Goal: Task Accomplishment & Management: Manage account settings

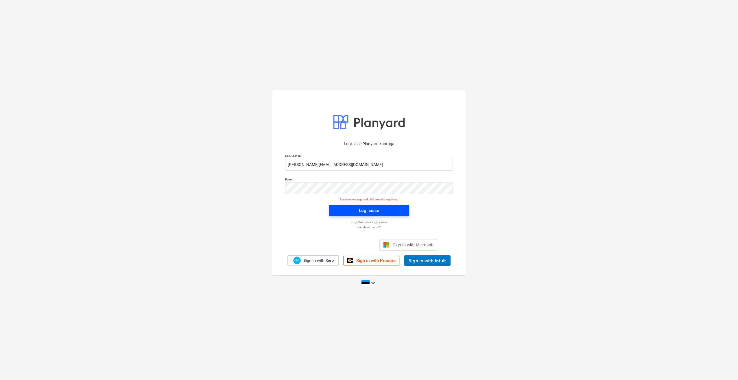
click at [365, 213] on div "Logi sisse" at bounding box center [369, 211] width 20 height 8
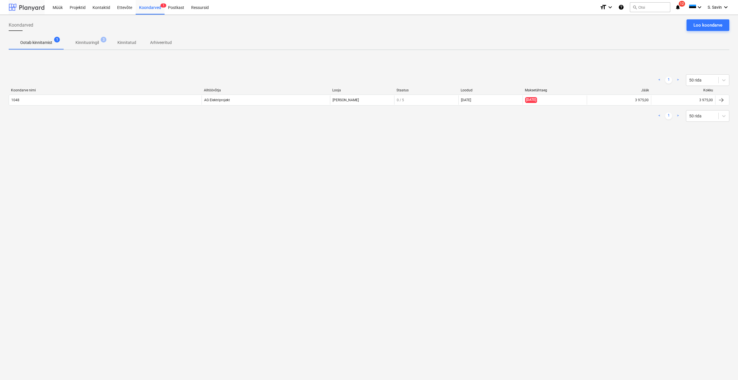
click at [32, 10] on div at bounding box center [27, 7] width 36 height 14
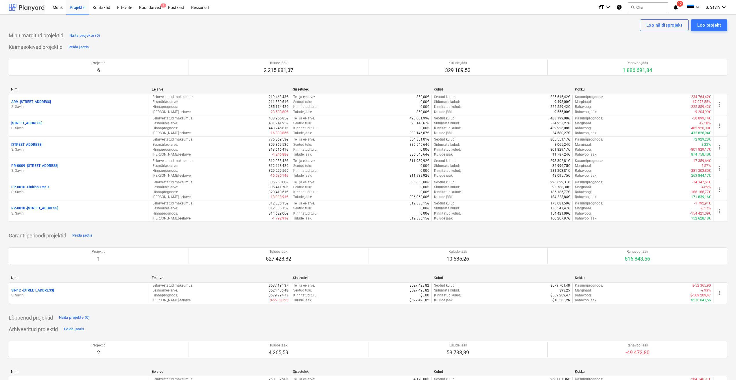
click at [31, 9] on div at bounding box center [27, 7] width 36 height 14
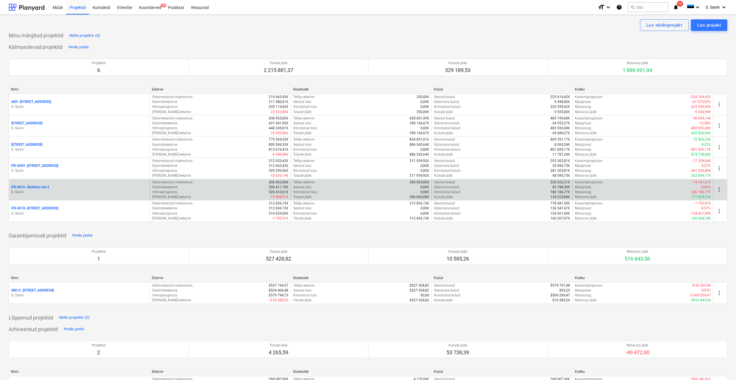
click at [48, 193] on p "S. Savin" at bounding box center [79, 192] width 136 height 5
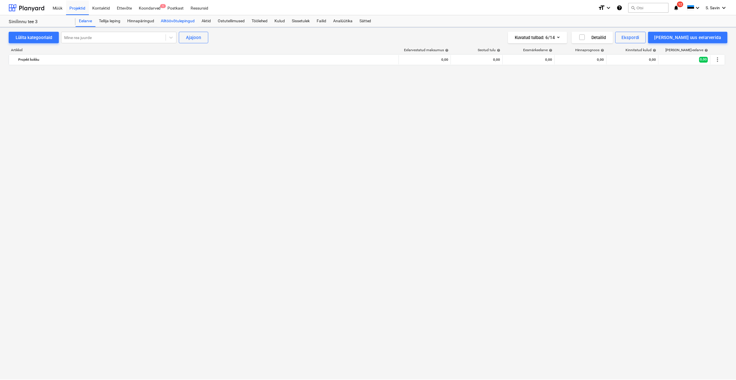
scroll to position [2312, 0]
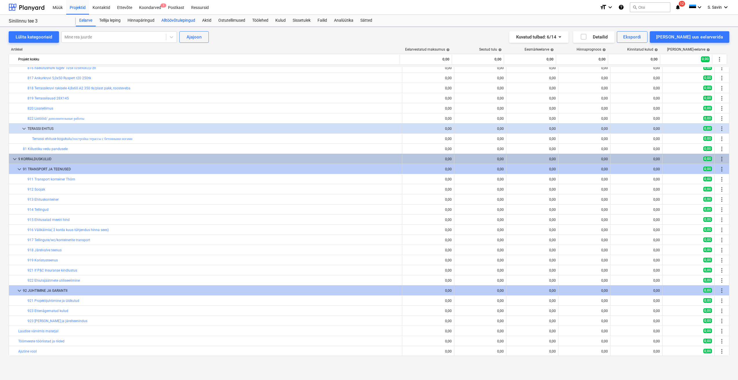
click at [191, 20] on div "Alltöövõtulepingud" at bounding box center [178, 21] width 41 height 12
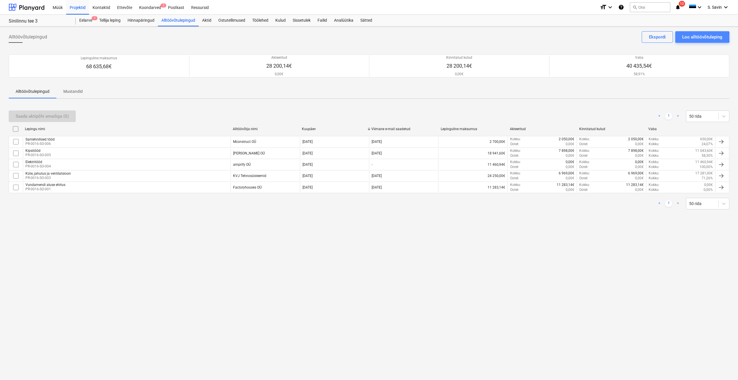
click at [692, 37] on div "Loo alltöövõtuleping" at bounding box center [702, 37] width 40 height 8
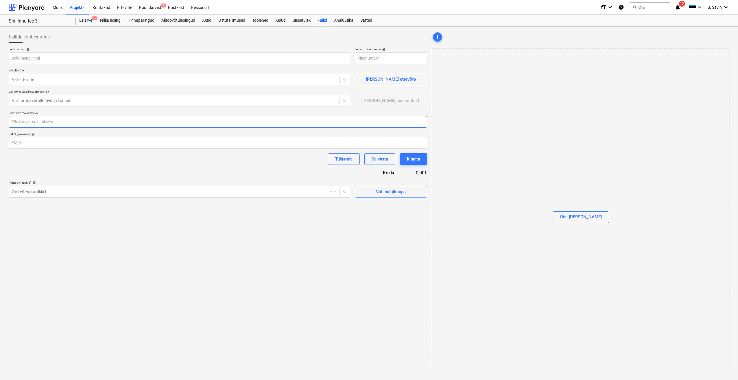
type input "PR-0016-SO-007"
click at [75, 59] on input "text" at bounding box center [179, 58] width 341 height 12
type input "k"
type input "Maalritööd"
click at [72, 77] on div at bounding box center [174, 80] width 324 height 6
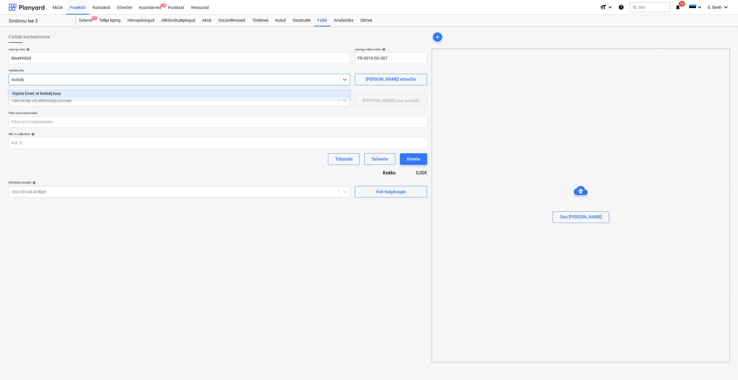
type input "koduk"
click at [71, 92] on div "KoduKindlus OÜ" at bounding box center [179, 93] width 341 height 9
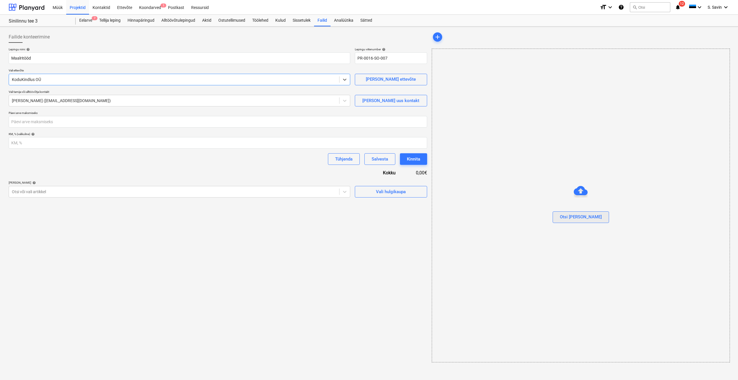
click at [582, 216] on div "Otsi faile" at bounding box center [581, 217] width 42 height 8
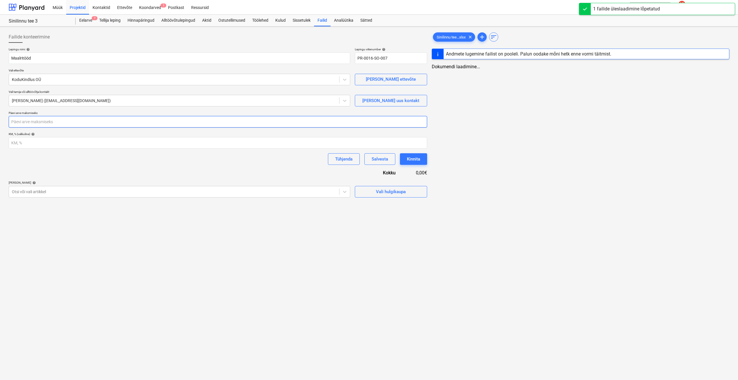
click at [65, 122] on input "number" at bounding box center [218, 122] width 418 height 12
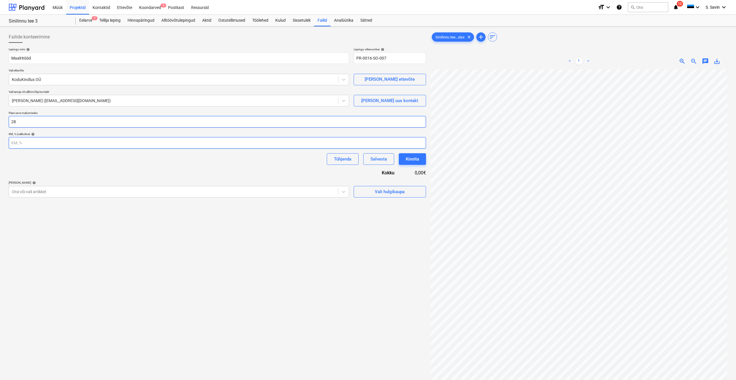
type input "28"
click at [22, 148] on input "number" at bounding box center [217, 143] width 417 height 12
type input "24"
click at [471, 38] on span "clear" at bounding box center [469, 37] width 7 height 7
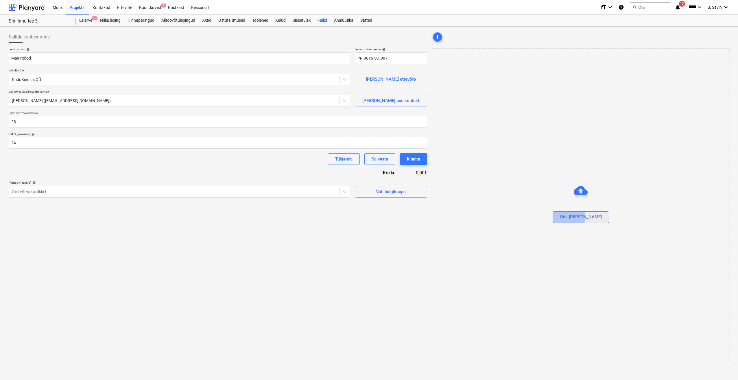
click at [573, 217] on div "Otsi faile" at bounding box center [581, 217] width 42 height 8
click at [470, 37] on span "clear" at bounding box center [470, 37] width 7 height 7
click at [437, 40] on button "add" at bounding box center [437, 36] width 9 height 9
drag, startPoint x: 436, startPoint y: 45, endPoint x: 580, endPoint y: 216, distance: 223.9
click at [580, 216] on div "Otsi faile" at bounding box center [581, 217] width 42 height 8
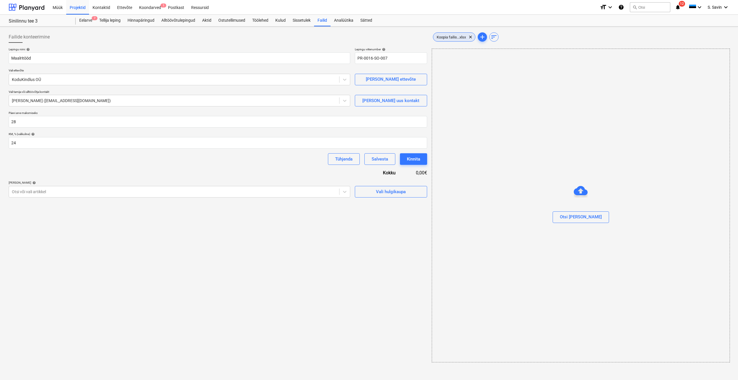
drag, startPoint x: 457, startPoint y: 62, endPoint x: 456, endPoint y: 36, distance: 26.1
click at [456, 36] on span "Koopia failis...xlsx" at bounding box center [451, 37] width 36 height 4
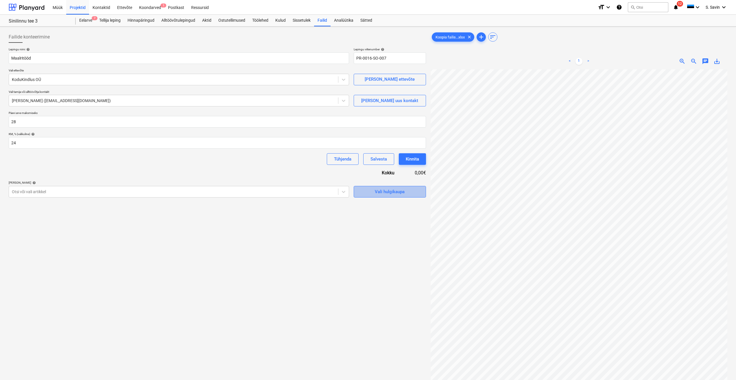
click at [366, 193] on span "Vali hulgikaupa" at bounding box center [390, 192] width 58 height 8
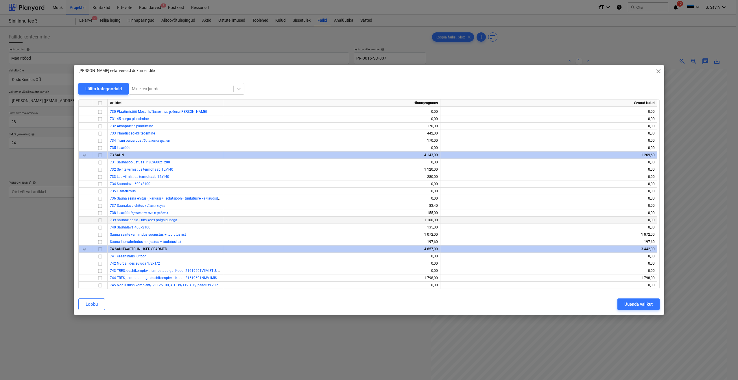
scroll to position [3288, 0]
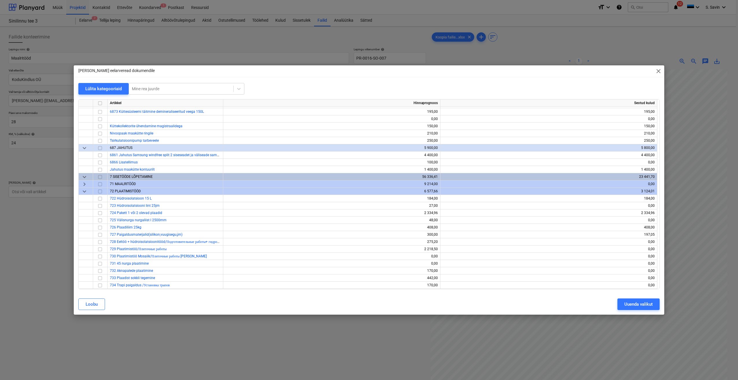
click at [86, 184] on span "keyboard_arrow_right" at bounding box center [84, 184] width 7 height 7
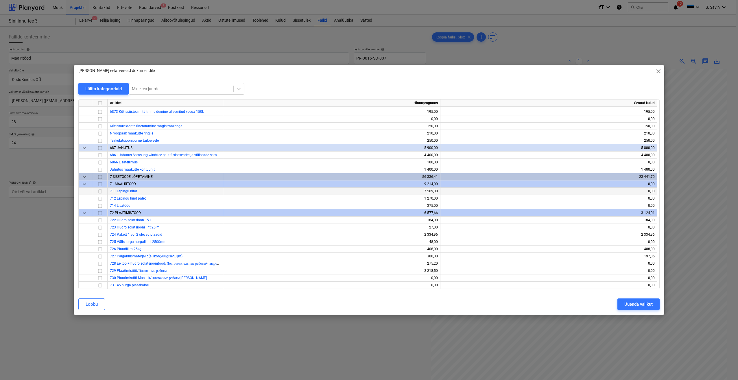
click at [97, 193] on input "checkbox" at bounding box center [100, 191] width 7 height 7
click at [101, 199] on input "checkbox" at bounding box center [100, 198] width 7 height 7
click at [641, 304] on div "Uuenda valikut" at bounding box center [638, 304] width 28 height 8
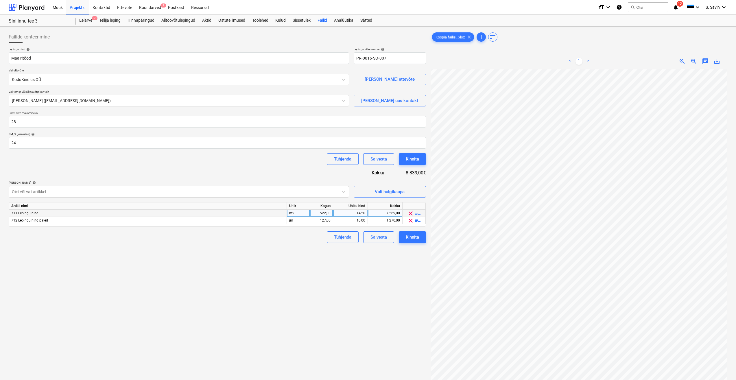
click at [354, 213] on div "14,50" at bounding box center [350, 213] width 30 height 7
type input "15,5"
click at [328, 266] on div "Failide konteerimine Lepingu nimi help Maalritööd Lepingu viitenumber help PR-0…" at bounding box center [217, 232] width 422 height 407
click at [348, 221] on div "10,00" at bounding box center [350, 220] width 30 height 7
type input "13"
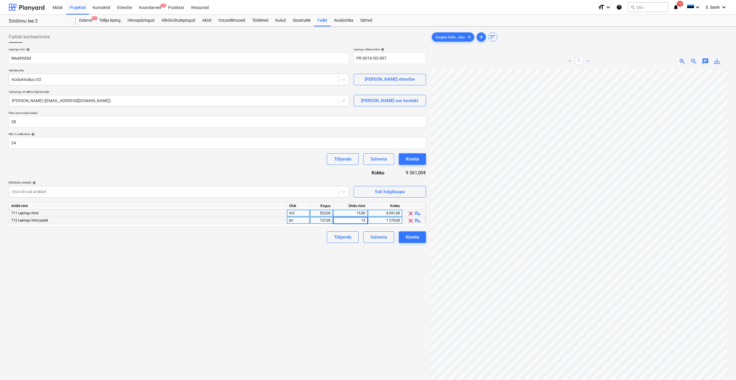
click at [320, 241] on div "Tühjenda Salvesta Kinnita" at bounding box center [217, 237] width 417 height 12
click at [412, 240] on div "Kinnita" at bounding box center [412, 237] width 13 height 8
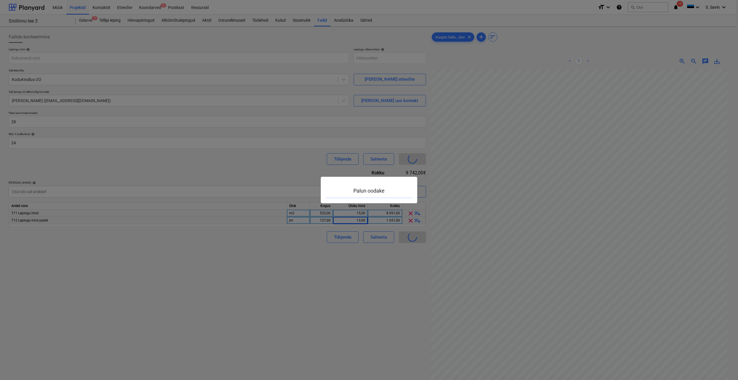
type input "PR-0016-SO-007"
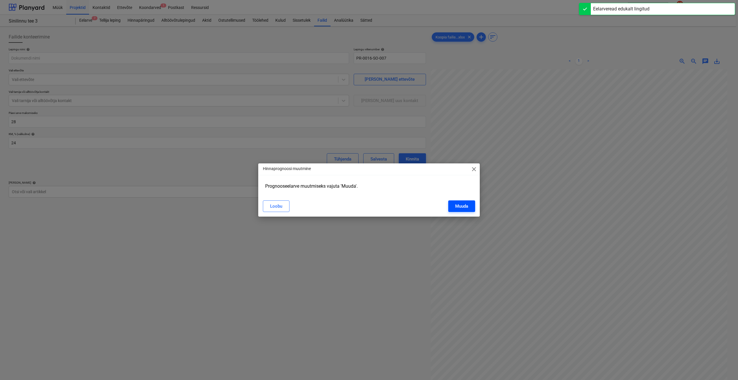
click at [451, 204] on button "Muuda" at bounding box center [461, 206] width 27 height 12
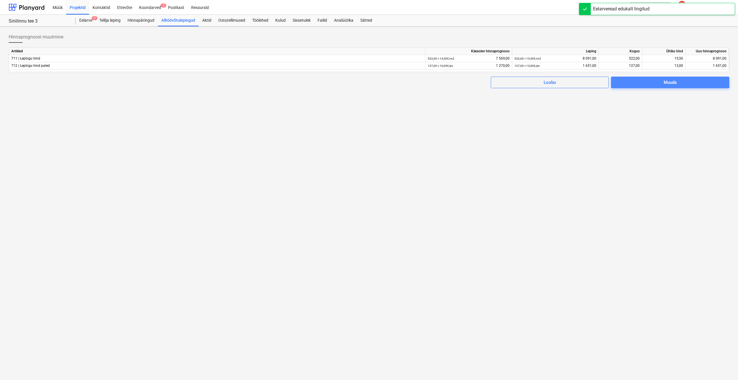
click at [642, 84] on span "Muuda" at bounding box center [670, 83] width 104 height 8
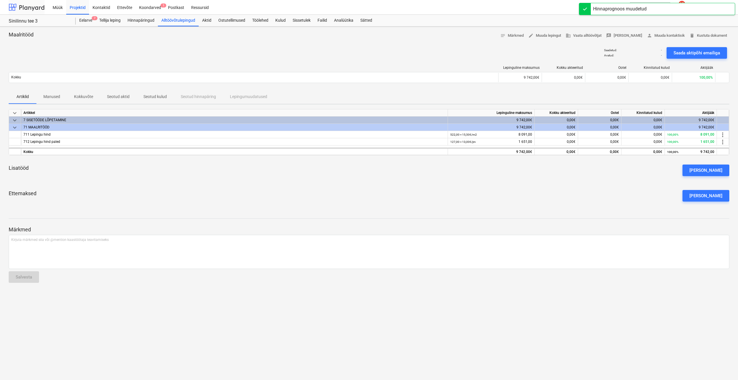
click at [29, 5] on div at bounding box center [27, 7] width 36 height 14
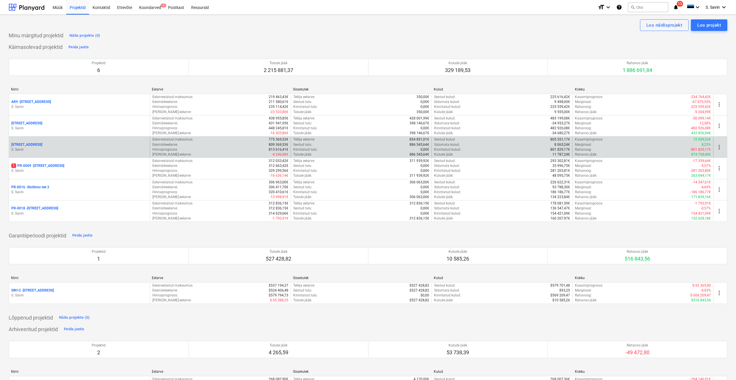
click at [49, 147] on p "S. Savin" at bounding box center [79, 149] width 136 height 5
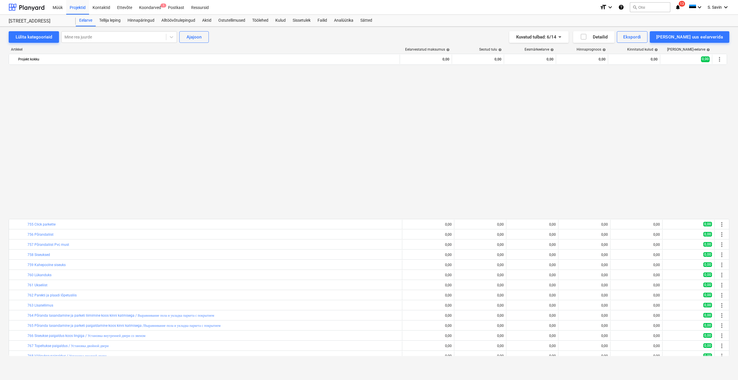
scroll to position [359, 0]
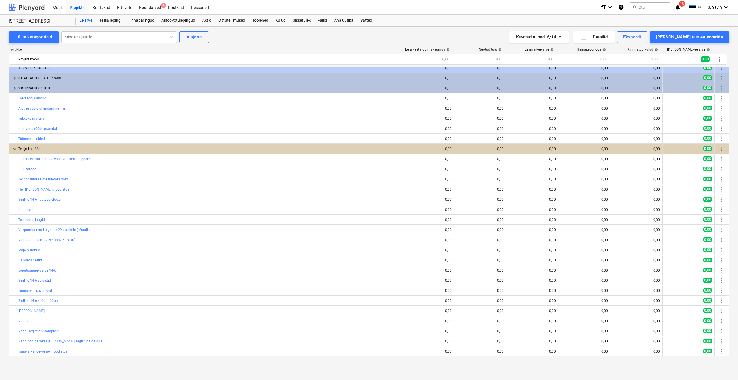
click at [21, 5] on div at bounding box center [27, 7] width 36 height 14
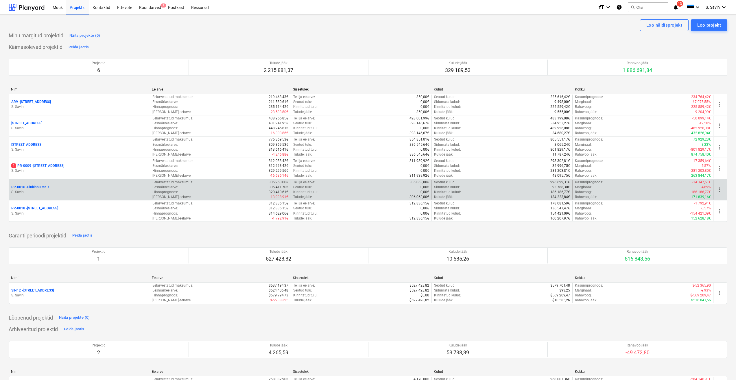
click at [35, 192] on p "S. Savin" at bounding box center [79, 192] width 136 height 5
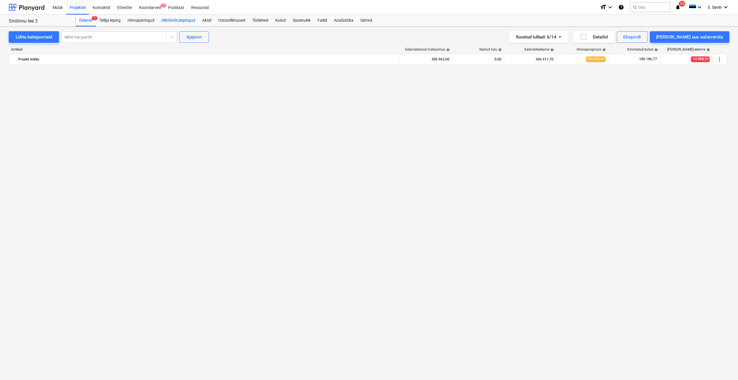
click at [166, 20] on div "Alltöövõtulepingud" at bounding box center [178, 21] width 41 height 12
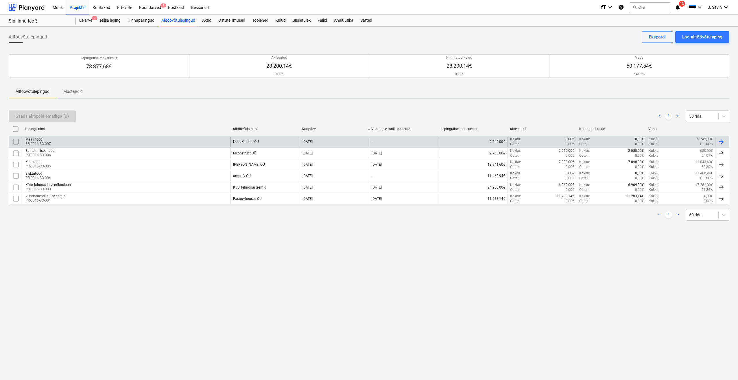
click at [115, 143] on div "Maalritööd PR-0016-SO-007" at bounding box center [127, 142] width 208 height 10
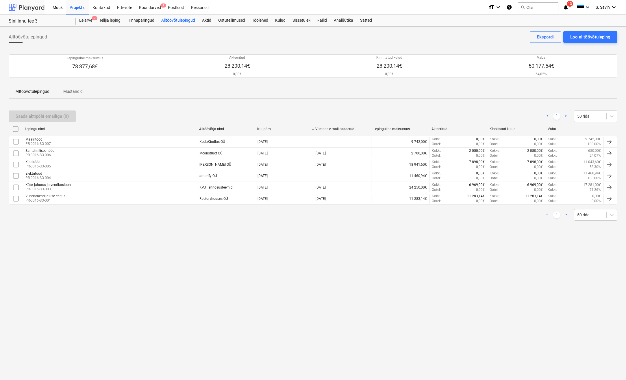
click at [28, 8] on div at bounding box center [27, 7] width 36 height 14
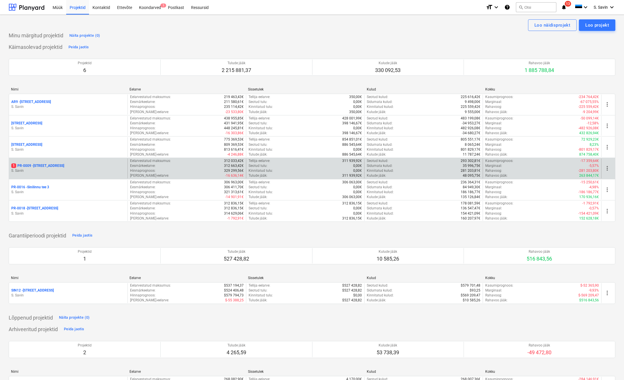
click at [49, 173] on p "S. Savin" at bounding box center [68, 170] width 114 height 5
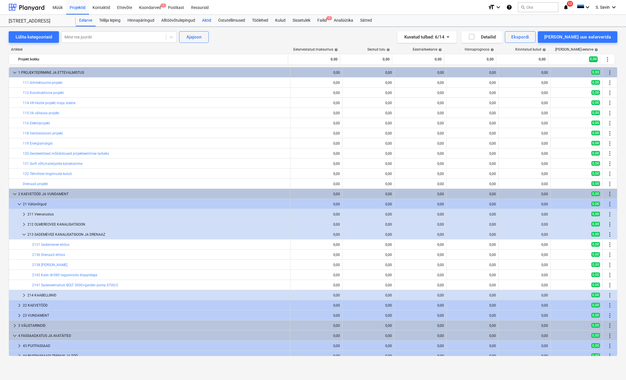
click at [207, 20] on div "Aktid" at bounding box center [207, 21] width 16 height 12
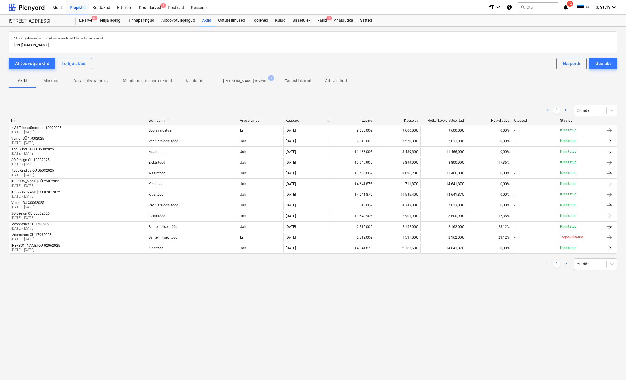
click at [225, 80] on p "Ilma arveta" at bounding box center [244, 81] width 43 height 6
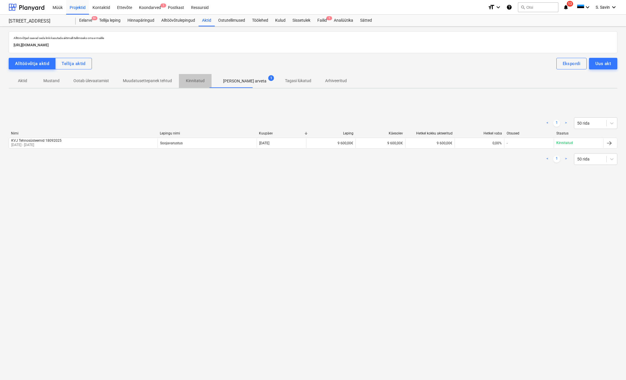
click at [197, 82] on p "Kinnitatud" at bounding box center [195, 81] width 19 height 6
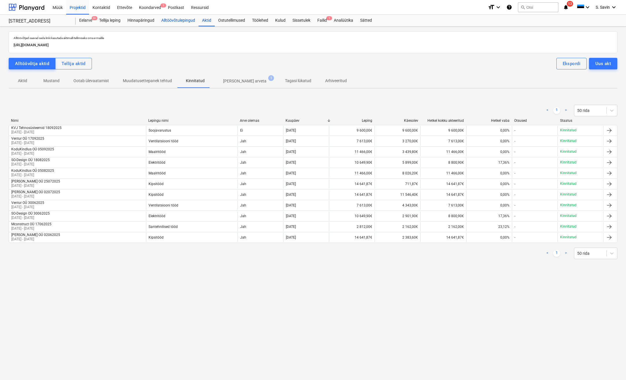
click at [178, 19] on div "Alltöövõtulepingud" at bounding box center [178, 21] width 41 height 12
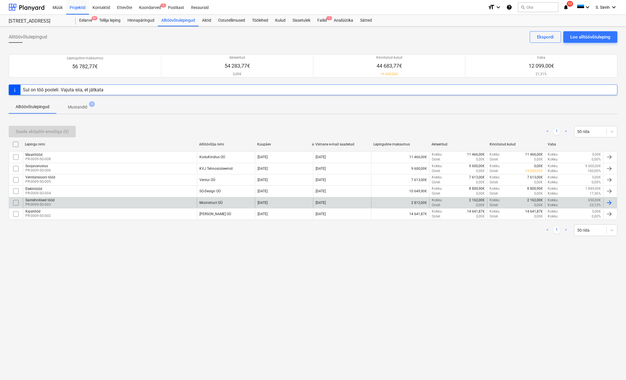
click at [55, 203] on div "Santehnilised tööd PR-0009-SO-003" at bounding box center [110, 203] width 174 height 10
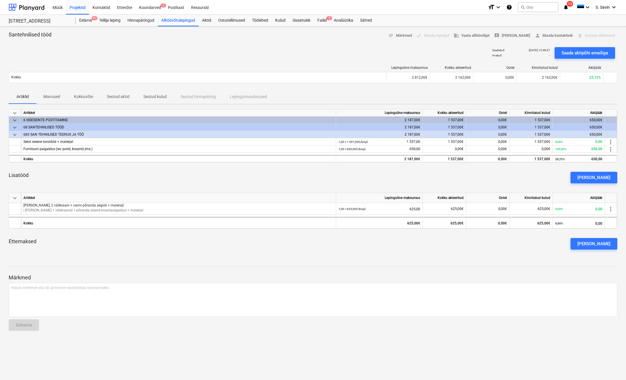
click at [30, 176] on div "Lisatööd Lisa lisatöö" at bounding box center [313, 177] width 609 height 21
click at [32, 177] on div "Lisatööd Lisa lisatöö" at bounding box center [313, 177] width 609 height 21
drag, startPoint x: 9, startPoint y: 175, endPoint x: 34, endPoint y: 176, distance: 24.3
click at [34, 176] on div "Lisatööd Lisa lisatöö" at bounding box center [313, 177] width 609 height 21
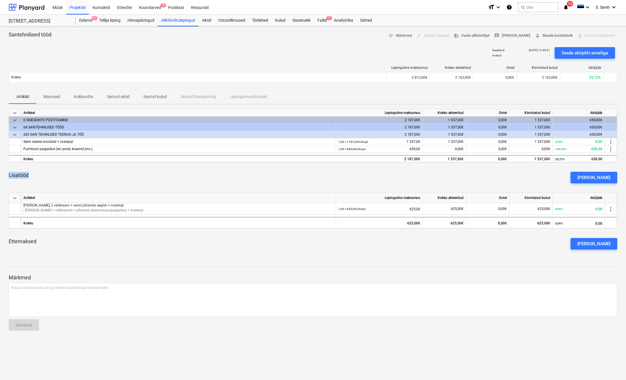
drag, startPoint x: 25, startPoint y: 176, endPoint x: 7, endPoint y: 176, distance: 18.2
click at [7, 176] on div "Santehnilised tööd notes Märkmed edit Muuda lepingut business Vaata alltöövõtja…" at bounding box center [313, 203] width 626 height 353
click at [86, 169] on div "Lisatööd Lisa lisatöö" at bounding box center [313, 177] width 609 height 21
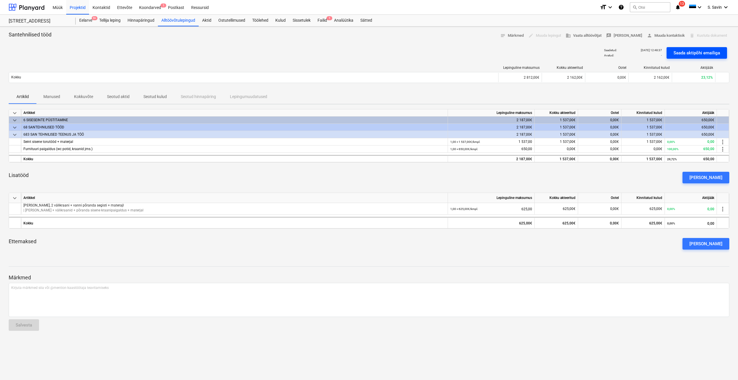
click at [701, 52] on div "Saada aktipõhi emailiga" at bounding box center [696, 53] width 47 height 8
click at [39, 8] on div at bounding box center [27, 7] width 36 height 14
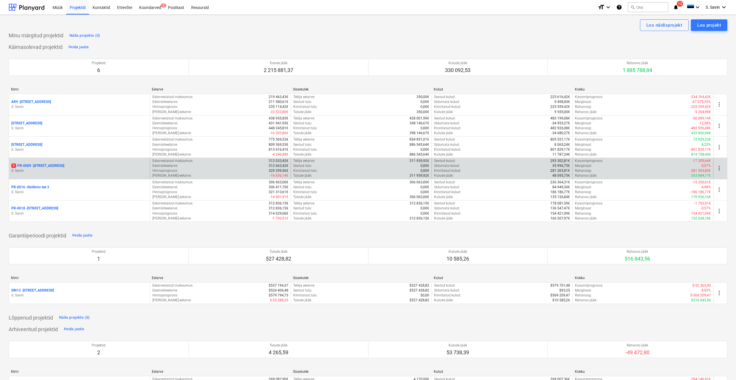
click at [46, 173] on p "S. Savin" at bounding box center [79, 170] width 136 height 5
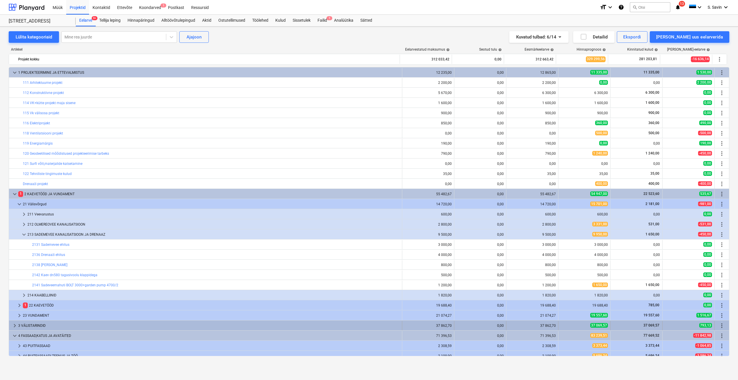
scroll to position [145, 0]
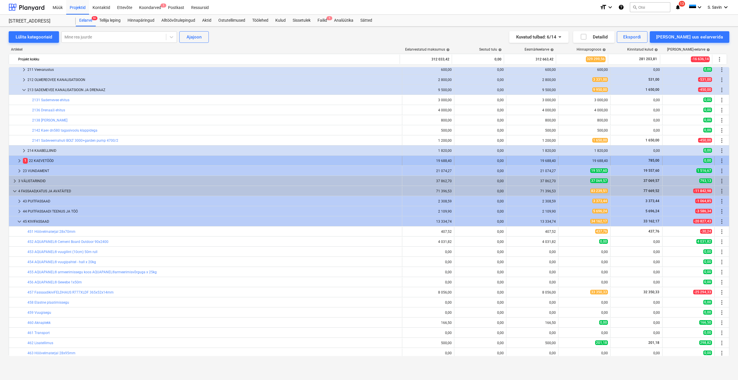
click at [21, 159] on span "keyboard_arrow_right" at bounding box center [19, 160] width 7 height 7
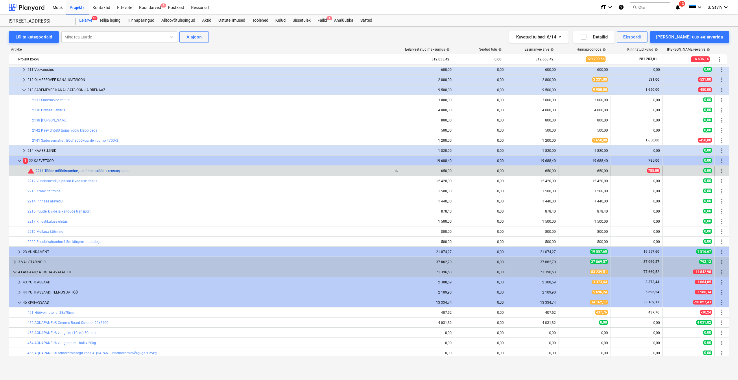
click at [42, 172] on link "2211 Tööde mõõdistamine ja märkimistööd + teostusjoonis." at bounding box center [83, 171] width 95 height 4
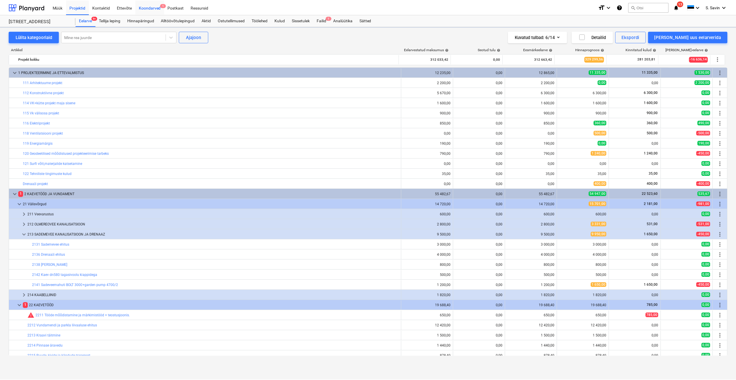
scroll to position [145, 0]
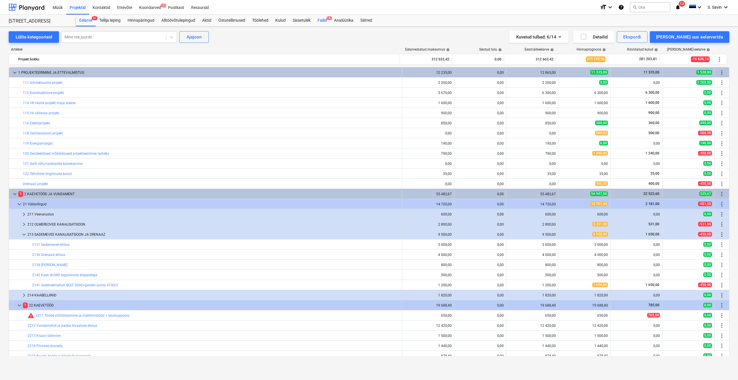
click at [326, 21] on div "Failid 1" at bounding box center [322, 21] width 16 height 12
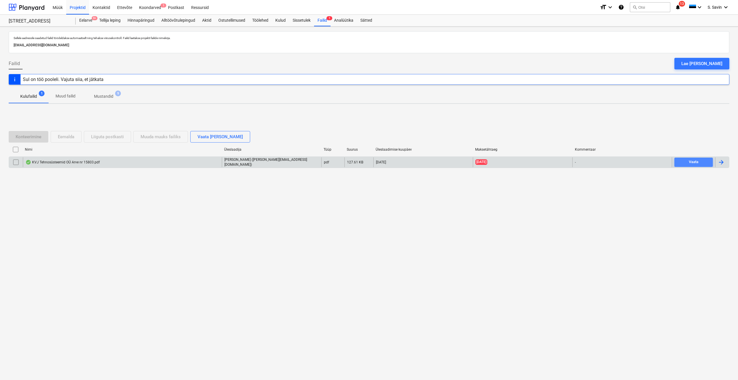
click at [696, 167] on button "Vaata" at bounding box center [693, 162] width 38 height 9
click at [721, 160] on div at bounding box center [721, 162] width 7 height 7
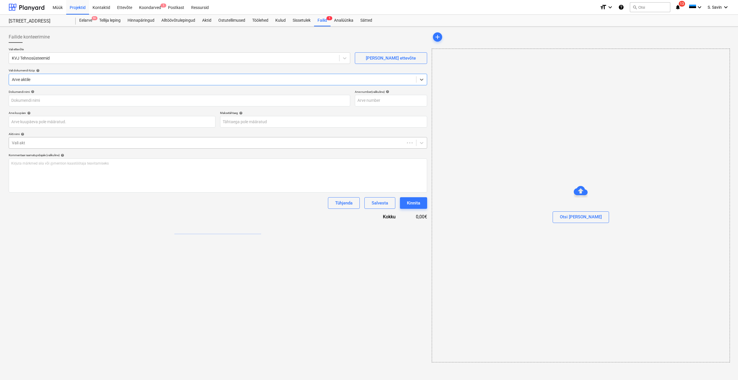
type input "15803"
type input "18 Sep 2025"
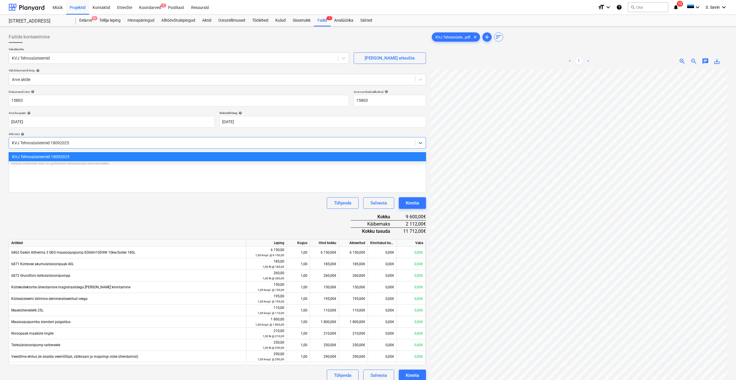
click at [26, 142] on div at bounding box center [212, 143] width 400 height 6
click at [26, 157] on div "KVJ Tehnosüsteemid 18092025" at bounding box center [217, 156] width 417 height 9
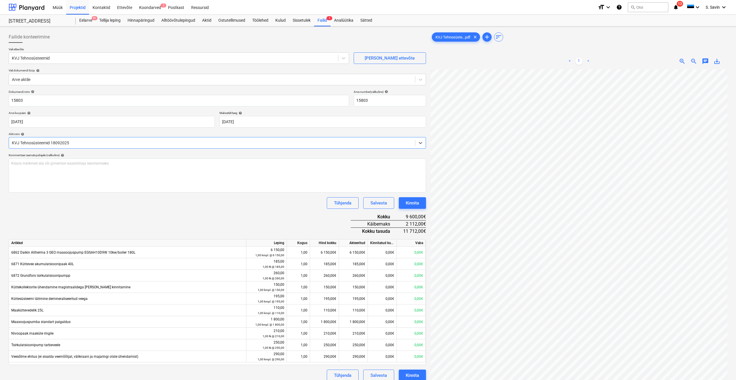
scroll to position [58, 0]
click at [409, 205] on div "Kinnita" at bounding box center [412, 203] width 13 height 8
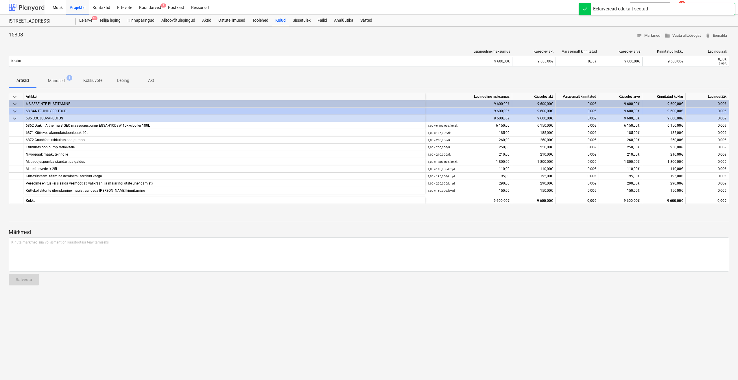
click at [27, 8] on div at bounding box center [27, 7] width 36 height 14
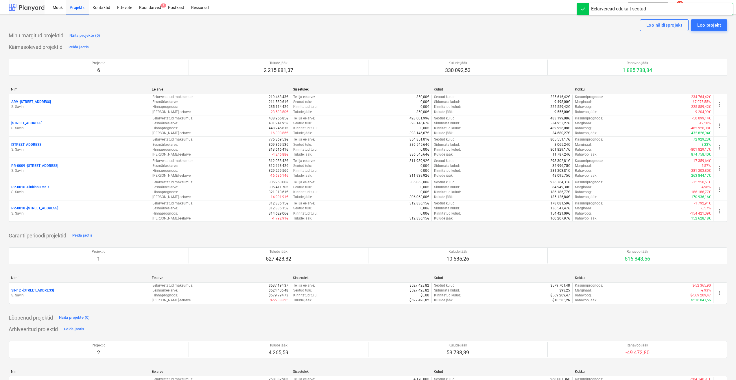
click at [33, 8] on div at bounding box center [27, 7] width 36 height 14
click at [159, 8] on div "Koondarved 1" at bounding box center [150, 7] width 29 height 15
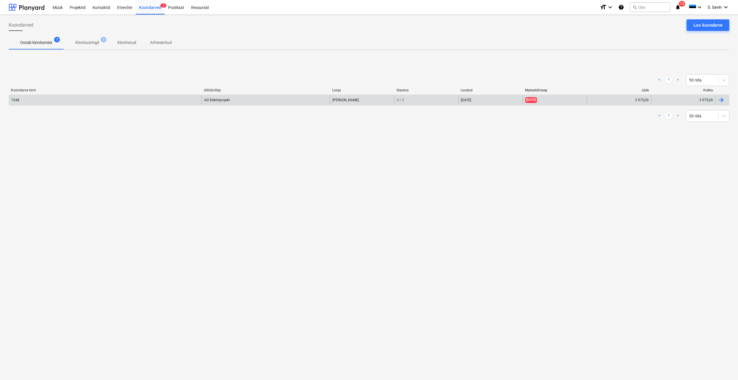
click at [208, 99] on div "AG Elektriprojekt" at bounding box center [266, 99] width 128 height 9
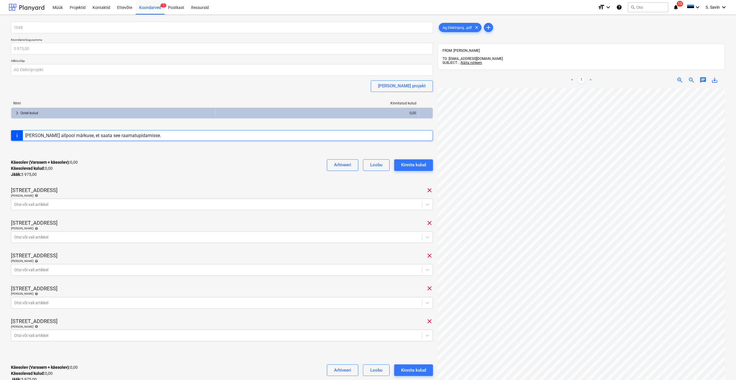
click at [38, 5] on div at bounding box center [27, 7] width 36 height 14
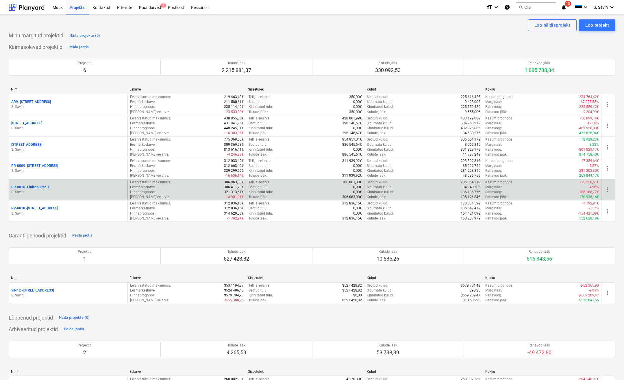
click at [55, 188] on div "PR-0016 - Sinilinnu tee 3" at bounding box center [68, 187] width 114 height 5
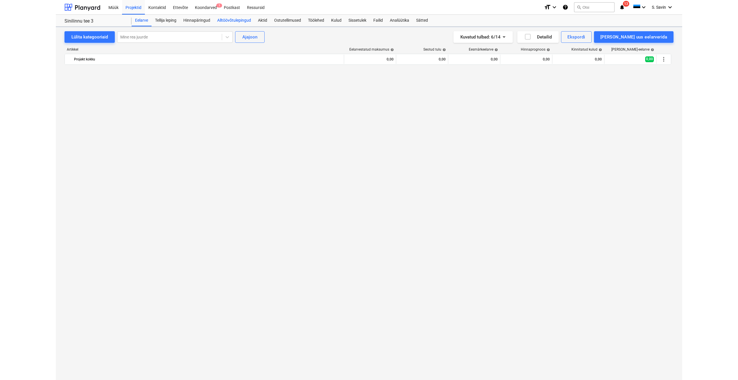
scroll to position [2312, 0]
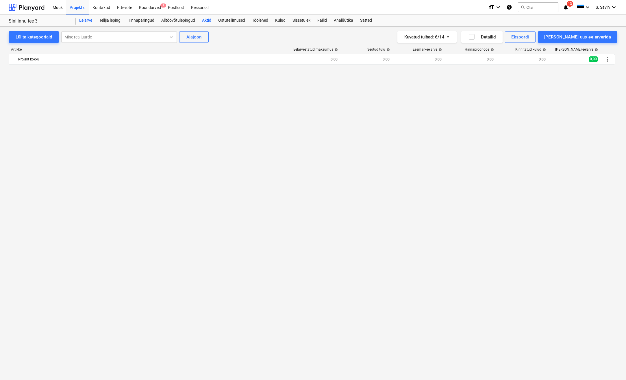
click at [206, 21] on div "Aktid" at bounding box center [207, 21] width 16 height 12
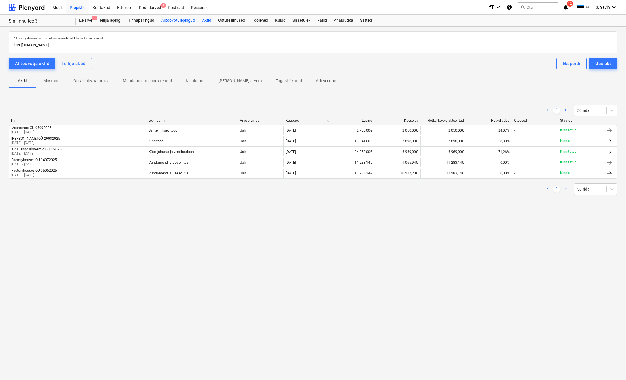
click at [181, 20] on div "Alltöövõtulepingud" at bounding box center [178, 21] width 41 height 12
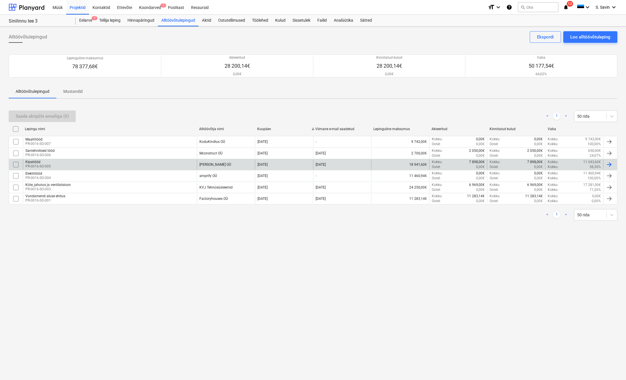
click at [40, 165] on p "PR-0016-SO-005" at bounding box center [37, 166] width 25 height 5
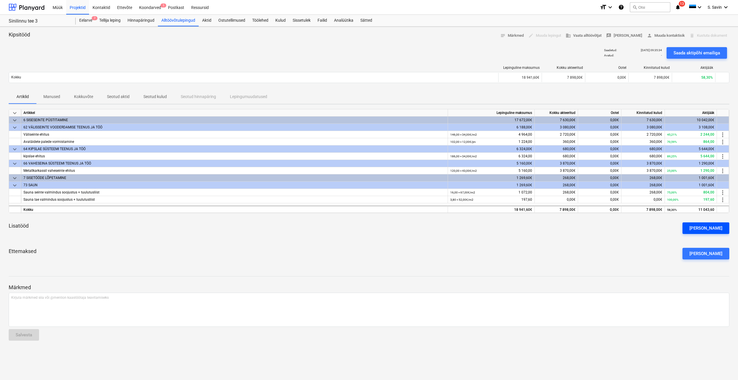
click at [706, 231] on div "[PERSON_NAME]" at bounding box center [705, 228] width 33 height 8
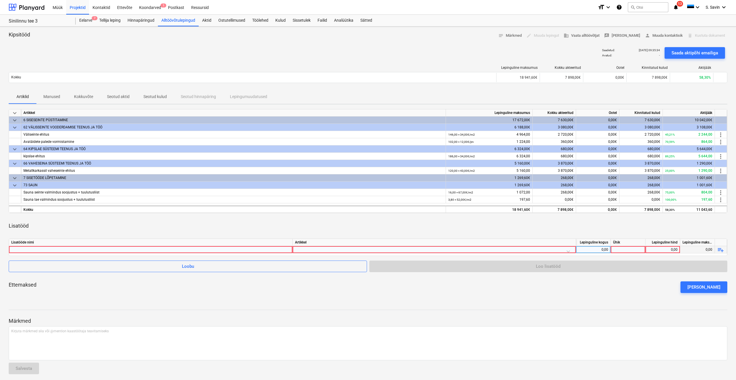
click at [325, 251] on div at bounding box center [434, 251] width 278 height 10
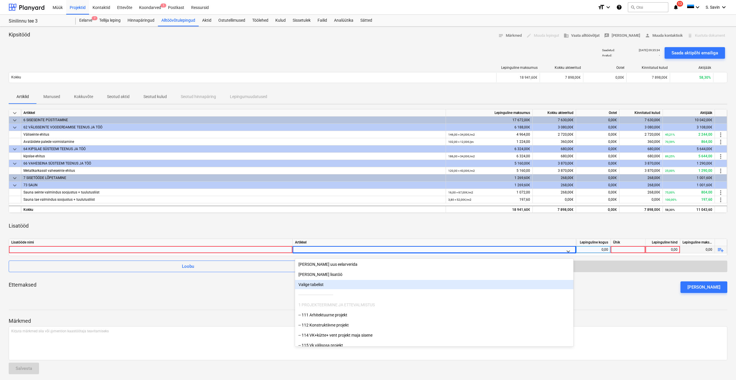
click at [322, 285] on div "Valige tabelist" at bounding box center [434, 284] width 278 height 9
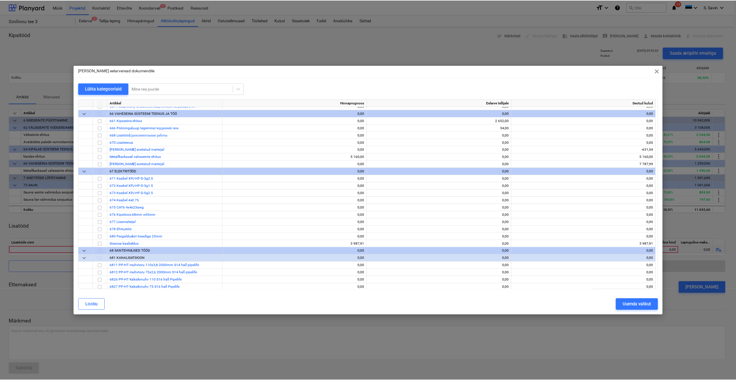
scroll to position [2631, 0]
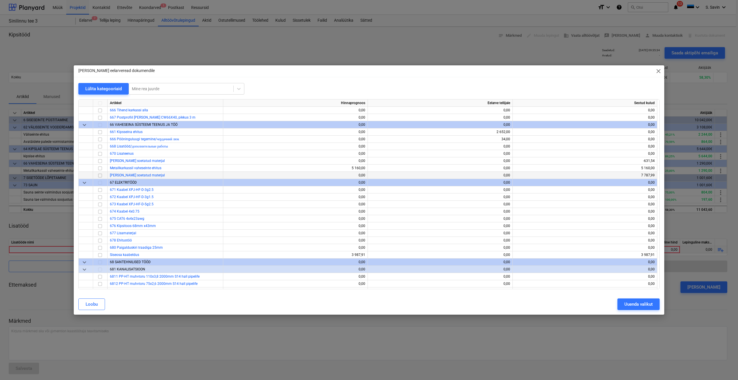
click at [100, 175] on input "checkbox" at bounding box center [100, 175] width 7 height 7
click at [629, 303] on div "Uuenda valikut" at bounding box center [638, 304] width 28 height 8
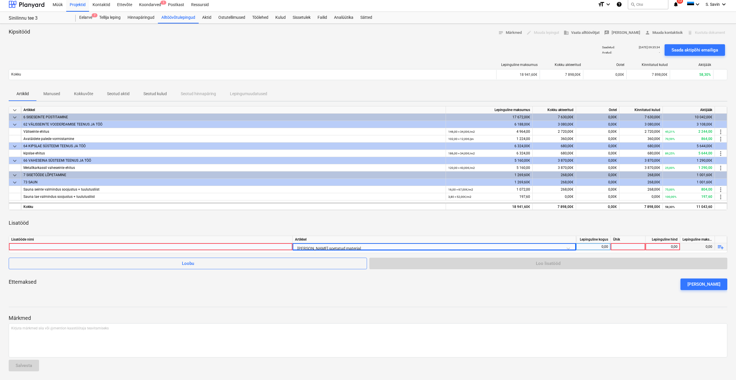
scroll to position [3, 0]
click at [195, 218] on div "Lisatööd" at bounding box center [368, 222] width 719 height 16
click at [78, 242] on div "Lisatööde nimi" at bounding box center [151, 238] width 284 height 7
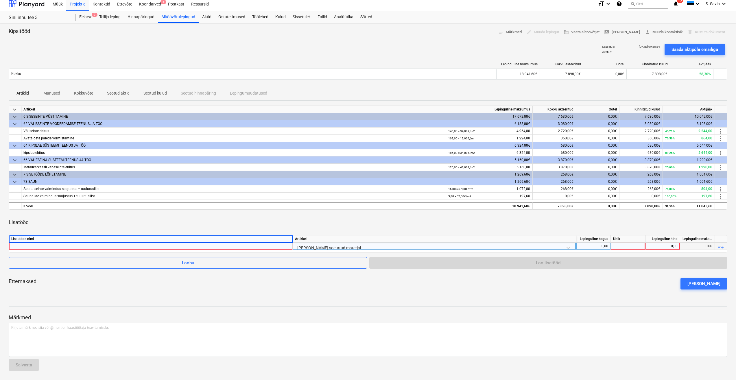
click at [239, 247] on div at bounding box center [150, 246] width 279 height 7
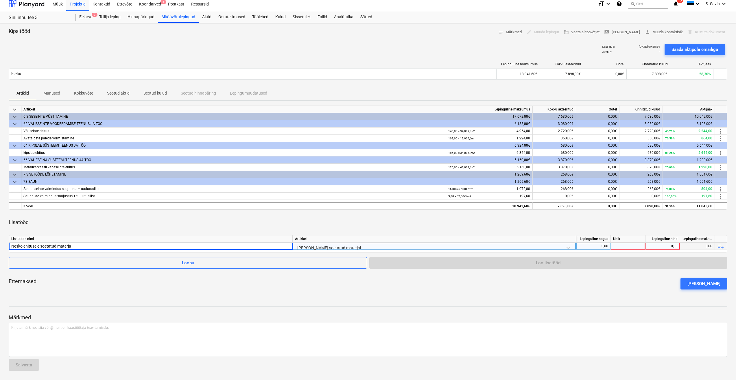
type input "Nesko ehitusele soetatud materjal"
click at [602, 245] on div "0,00" at bounding box center [593, 246] width 30 height 7
type input "kmpl."
click at [634, 247] on div at bounding box center [628, 246] width 35 height 7
type input "1"
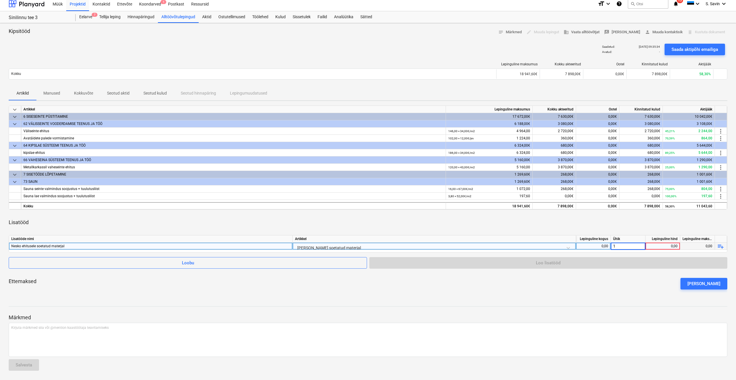
click at [665, 244] on div "0,00" at bounding box center [663, 246] width 30 height 7
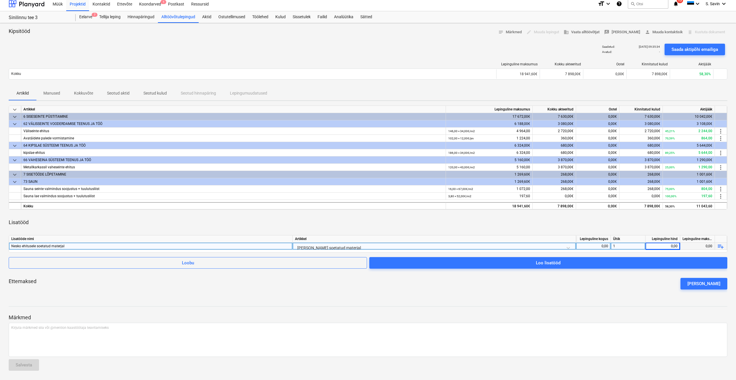
click at [616, 246] on div "1" at bounding box center [628, 246] width 35 height 7
type input "-1"
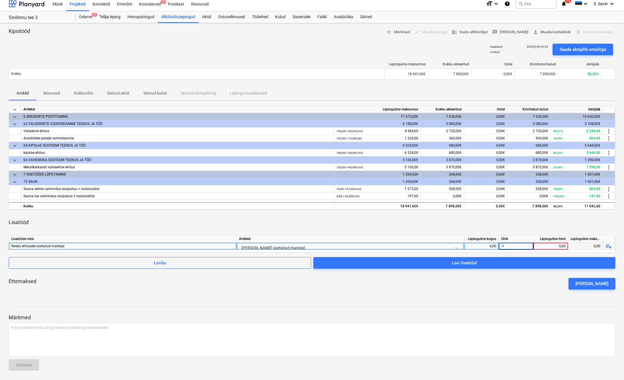
click at [546, 246] on div "0,00" at bounding box center [551, 246] width 30 height 7
type input "7787,"
click at [567, 246] on div "7 787,00" at bounding box center [551, 246] width 35 height 7
click at [567, 246] on input "7787" at bounding box center [551, 246] width 34 height 7
type input "7787,99"
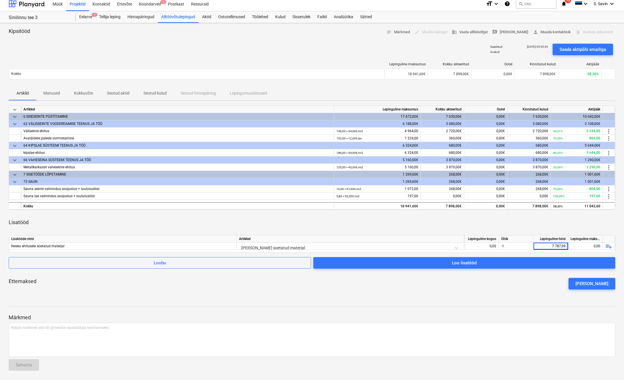
click at [544, 230] on div "Lisatööd" at bounding box center [312, 222] width 607 height 16
click at [484, 229] on div "Lisatööd" at bounding box center [312, 222] width 607 height 16
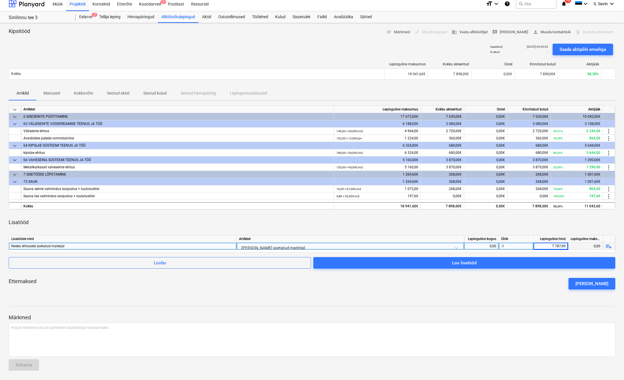
click at [487, 248] on div "0,00" at bounding box center [482, 246] width 30 height 7
type input ".1"
drag, startPoint x: 517, startPoint y: 246, endPoint x: 514, endPoint y: 247, distance: 3.6
click at [514, 247] on div "-1" at bounding box center [516, 246] width 35 height 7
type input "kmpl."
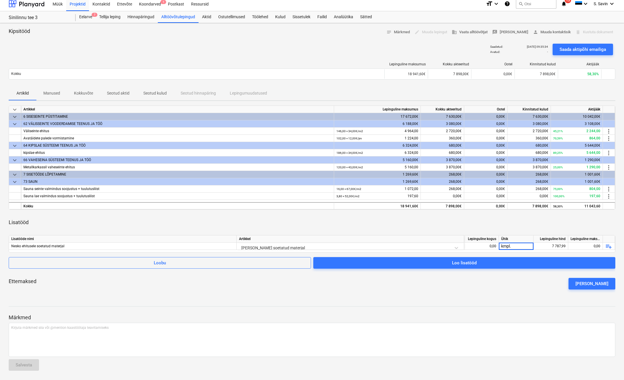
click at [465, 218] on div "Lisatööd" at bounding box center [312, 222] width 607 height 16
click at [453, 293] on div "Ettemaksed Lisa ettemaks" at bounding box center [312, 283] width 607 height 21
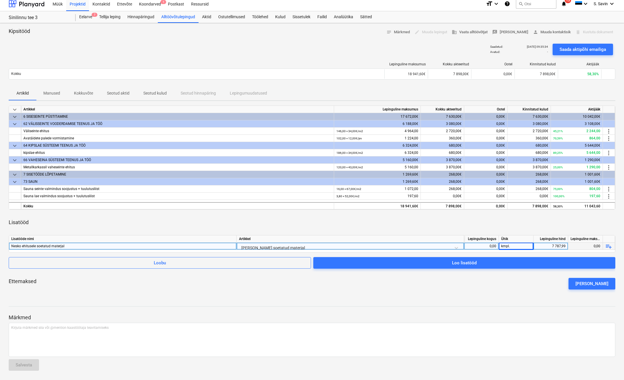
click at [483, 248] on div "0,00" at bounding box center [482, 246] width 30 height 7
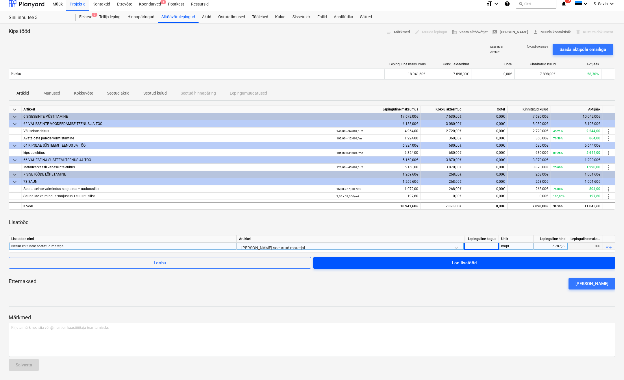
type input "1"
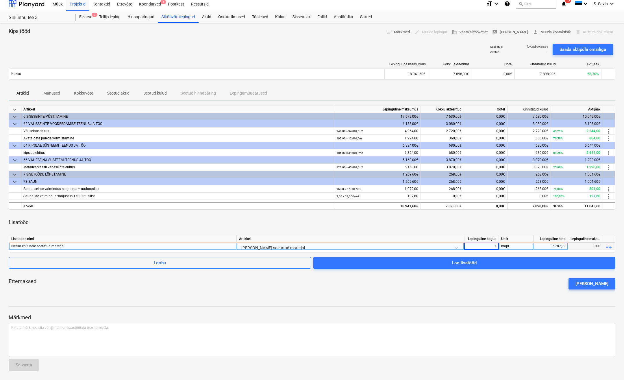
click at [479, 282] on div "Ettemaksed Lisa ettemaks" at bounding box center [312, 283] width 607 height 21
type input "-1"
click at [503, 232] on div "keyboard_arrow_down Artikkel Lepinguline maksumus Kokku akteeritud Ootel Kinnit…" at bounding box center [312, 200] width 607 height 189
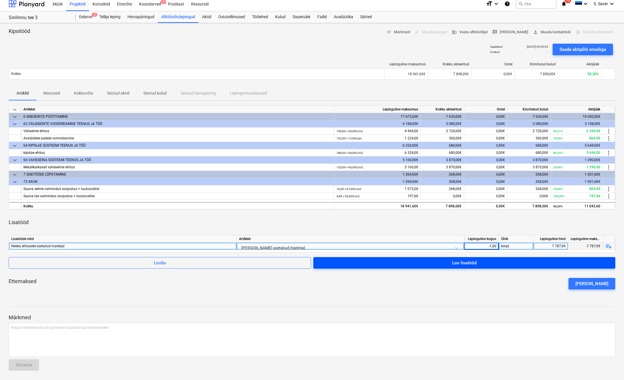
click at [478, 265] on span "Loo lisatööd" at bounding box center [464, 263] width 288 height 8
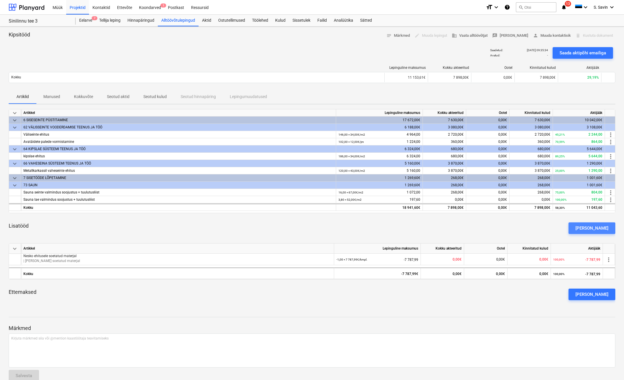
click at [605, 230] on div "[PERSON_NAME]" at bounding box center [592, 228] width 33 height 8
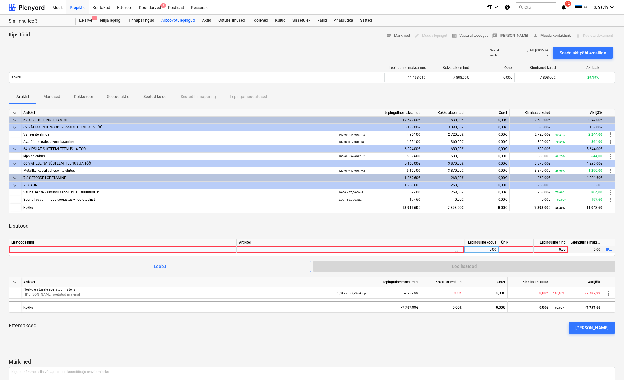
click at [278, 251] on div at bounding box center [350, 251] width 223 height 10
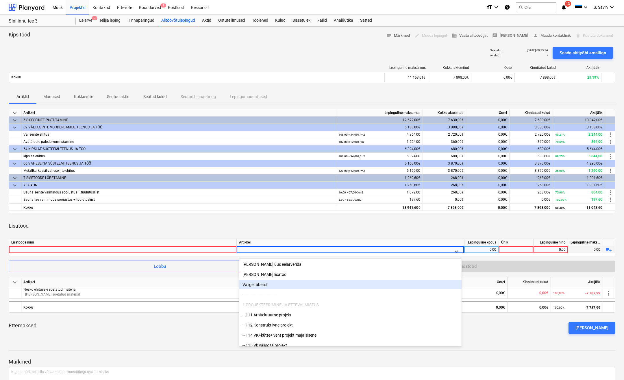
click at [273, 282] on div "Valige tabelist" at bounding box center [350, 284] width 223 height 9
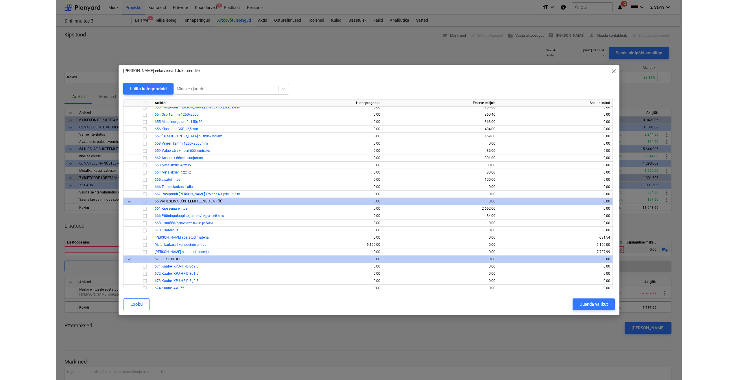
scroll to position [2544, 0]
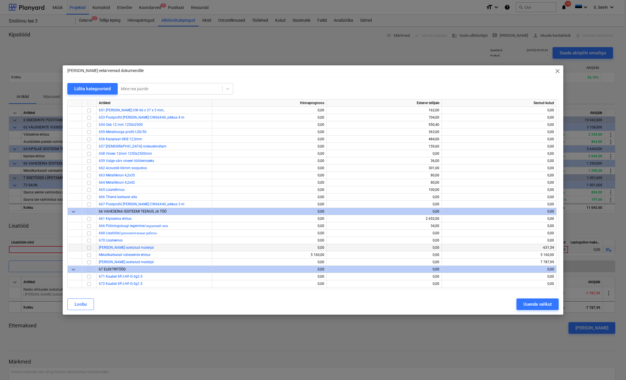
click at [89, 248] on input "checkbox" at bounding box center [89, 247] width 7 height 7
drag, startPoint x: 532, startPoint y: 306, endPoint x: 529, endPoint y: 309, distance: 3.9
click at [532, 306] on div "Uuenda valikut" at bounding box center [538, 304] width 28 height 8
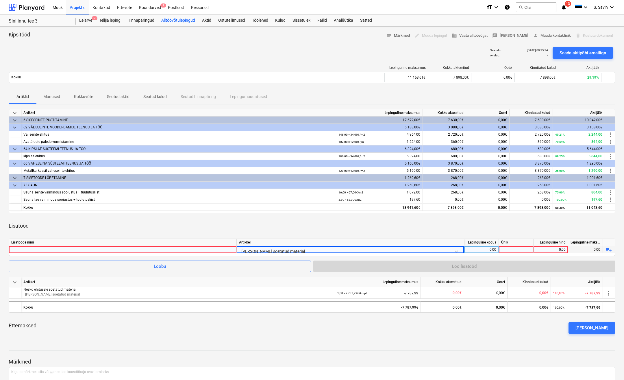
click at [204, 249] on div at bounding box center [122, 249] width 223 height 7
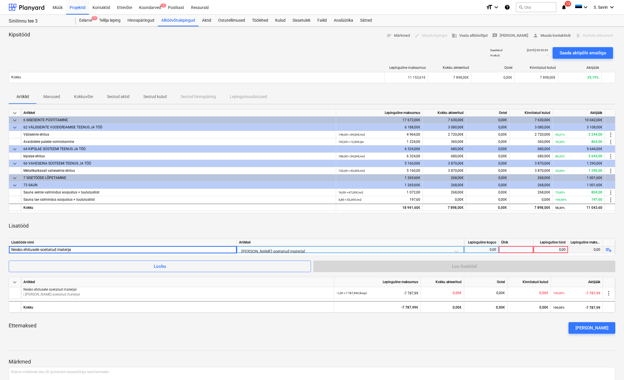
type input "Nesko ehitusele soetatud materjal"
click at [492, 250] on div "0,00" at bounding box center [482, 249] width 30 height 7
type input "1"
click at [511, 251] on div at bounding box center [516, 249] width 35 height 7
type input "kmpl."
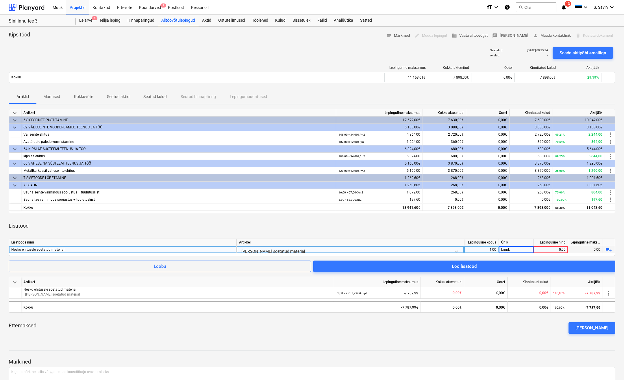
click at [550, 250] on div "0,00" at bounding box center [551, 249] width 30 height 7
type input "631,"
click at [568, 251] on div "631,00" at bounding box center [551, 249] width 35 height 7
click at [568, 251] on input "631" at bounding box center [551, 249] width 34 height 7
type input "631,54"
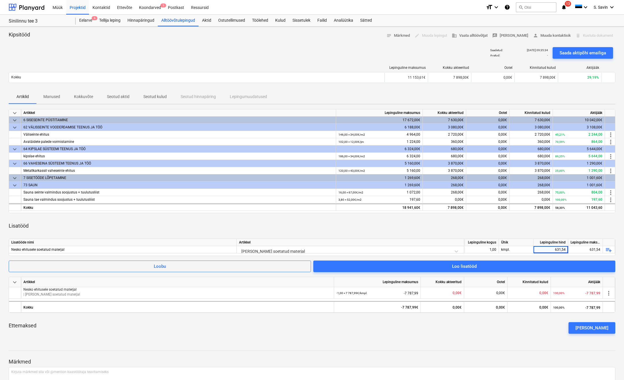
click at [531, 227] on div "Lisatööd" at bounding box center [312, 226] width 607 height 16
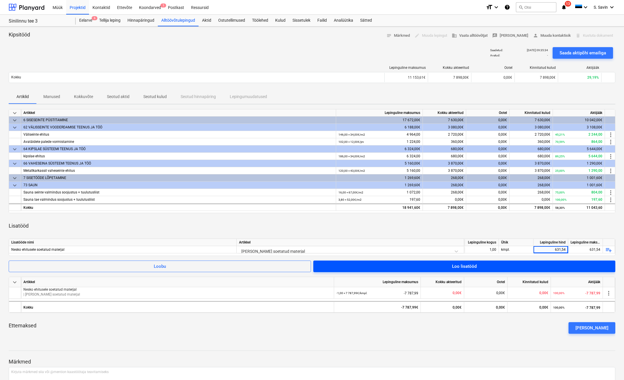
click at [469, 268] on div "Loo lisatööd" at bounding box center [464, 267] width 25 height 8
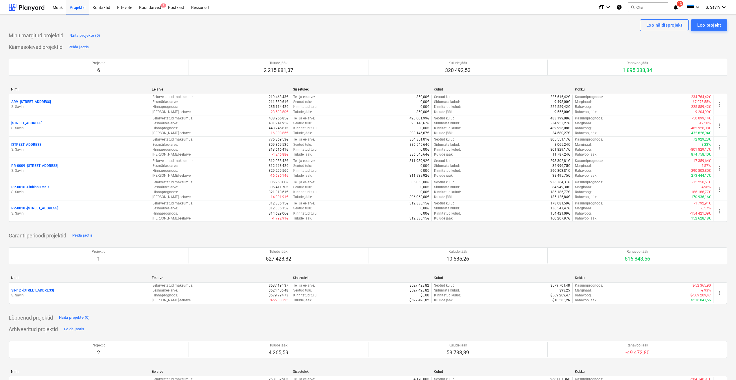
click at [58, 191] on p "S. Savin" at bounding box center [79, 192] width 136 height 5
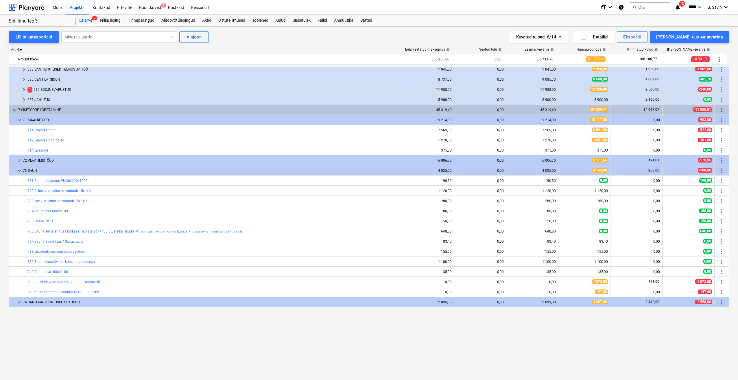
scroll to position [866, 0]
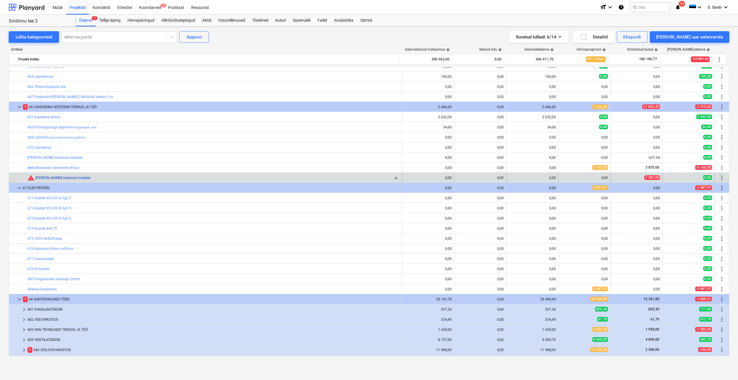
click at [56, 178] on link "Nesko Ehitusele soetatud materjal" at bounding box center [63, 178] width 55 height 4
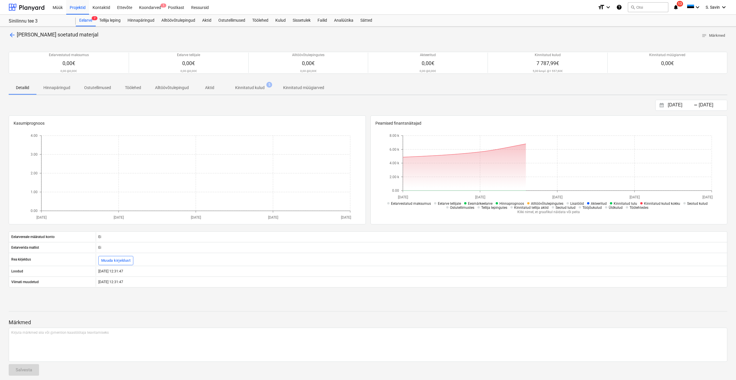
click at [248, 86] on p "Kinnitatud kulud" at bounding box center [249, 88] width 29 height 6
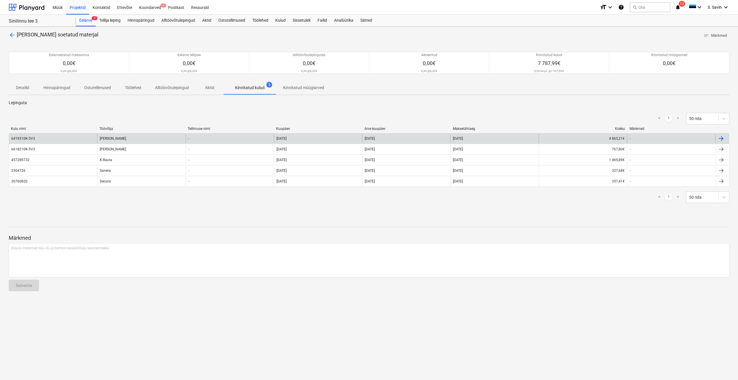
click at [82, 137] on div "6419310K-5V3" at bounding box center [53, 138] width 88 height 9
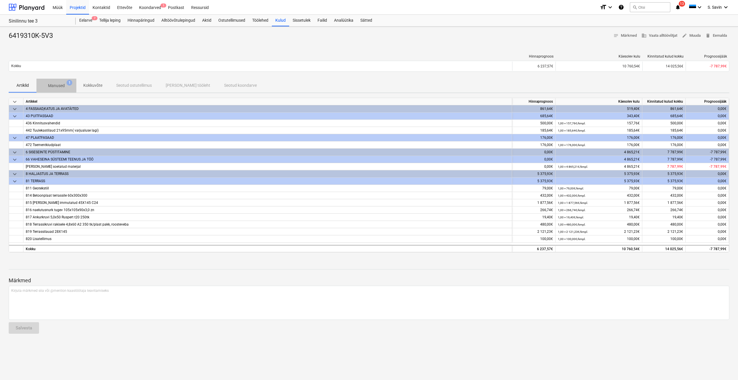
click at [55, 85] on p "Manused" at bounding box center [56, 86] width 17 height 6
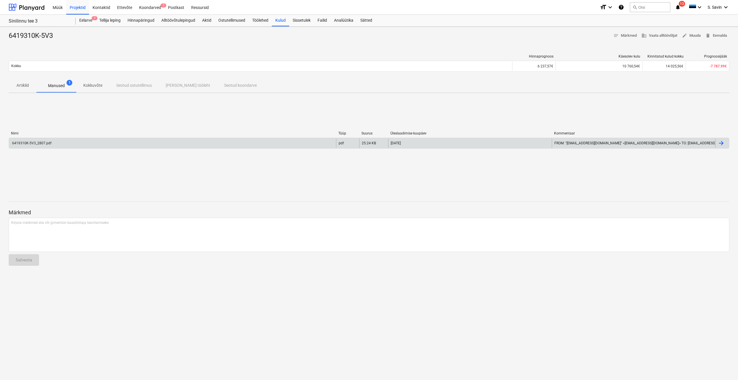
click at [75, 140] on div "6419310K-5V3_2807.pdf" at bounding box center [172, 142] width 327 height 9
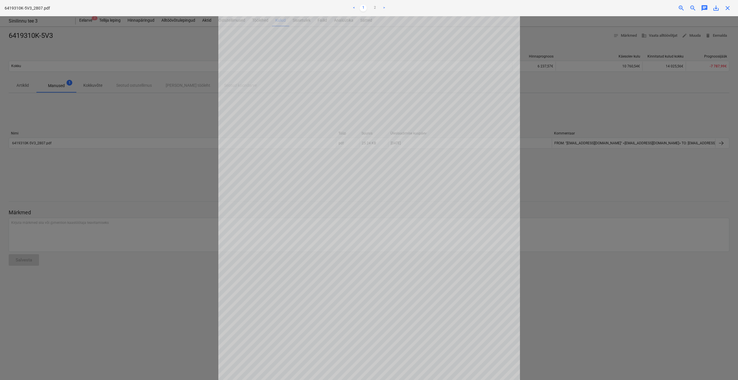
click at [718, 9] on span "save_alt" at bounding box center [715, 8] width 7 height 7
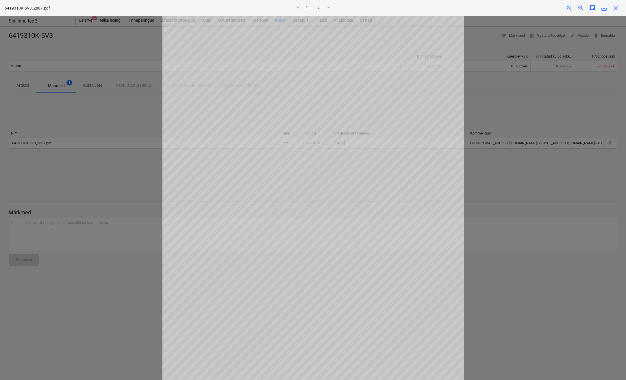
click at [616, 9] on span "close" at bounding box center [615, 8] width 7 height 7
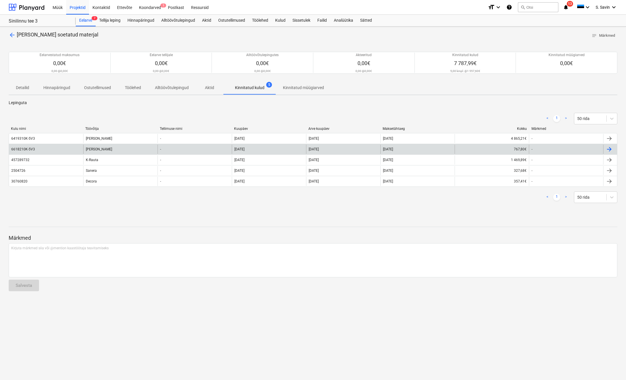
click at [47, 147] on div "6618210K-5V3" at bounding box center [46, 149] width 74 height 9
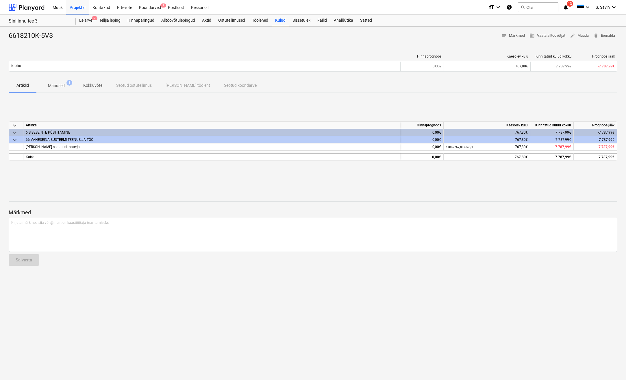
click at [63, 84] on p "Manused" at bounding box center [56, 86] width 17 height 6
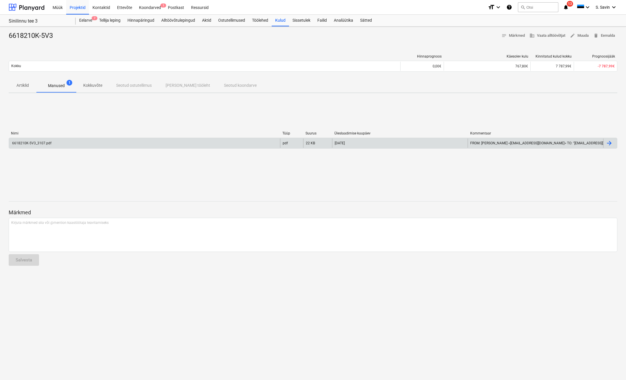
click at [64, 146] on div "6618210K-5V3_3107.pdf" at bounding box center [144, 142] width 271 height 9
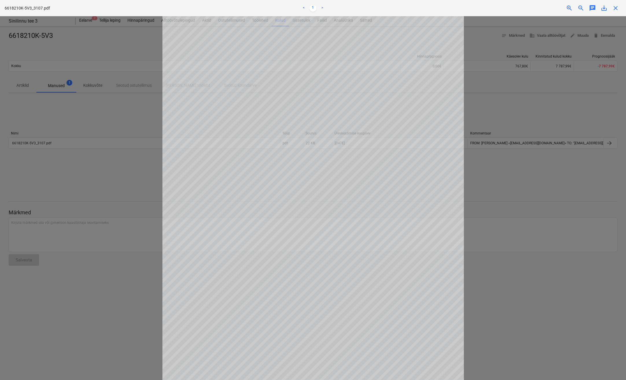
click at [605, 9] on span "save_alt" at bounding box center [604, 8] width 7 height 7
click at [42, 82] on div at bounding box center [313, 198] width 626 height 364
click at [613, 10] on span "close" at bounding box center [615, 8] width 7 height 7
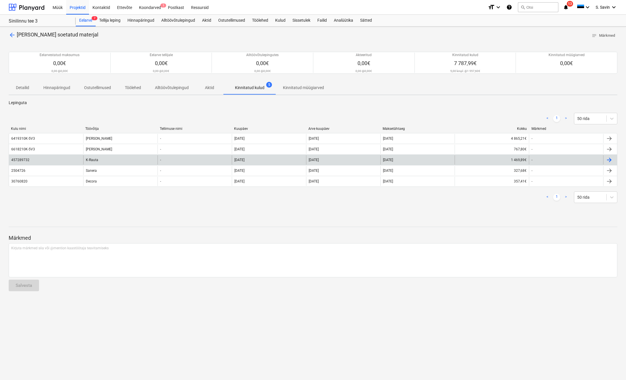
click at [44, 163] on div "457289732" at bounding box center [46, 159] width 74 height 9
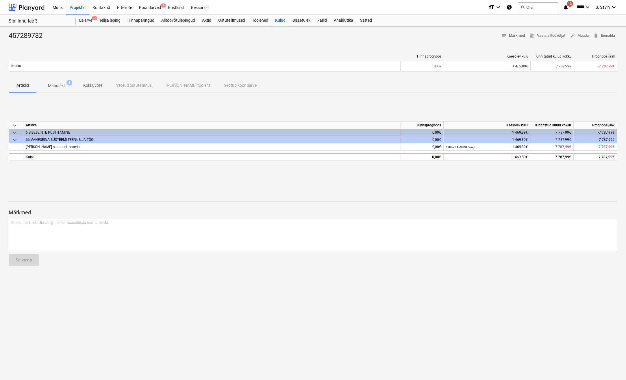
click at [60, 86] on p "Manused" at bounding box center [56, 86] width 17 height 6
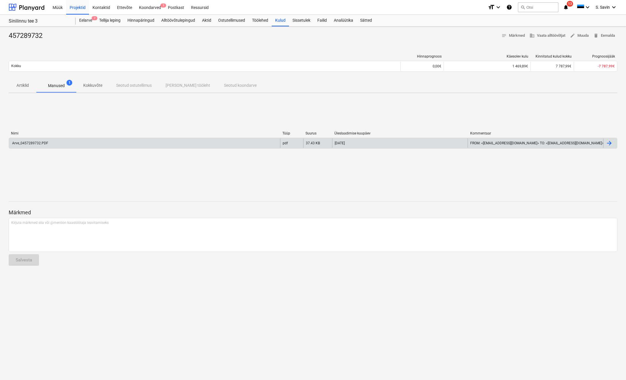
click at [137, 146] on div "Arve_0457289732.PDF" at bounding box center [144, 142] width 271 height 9
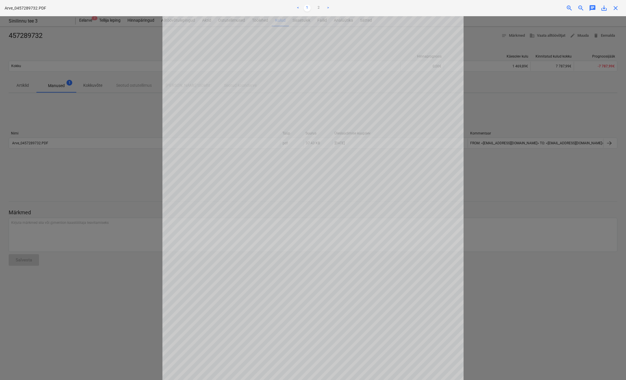
scroll to position [64, 0]
click at [606, 9] on span "save_alt" at bounding box center [604, 8] width 7 height 7
click at [615, 9] on span "close" at bounding box center [615, 8] width 7 height 7
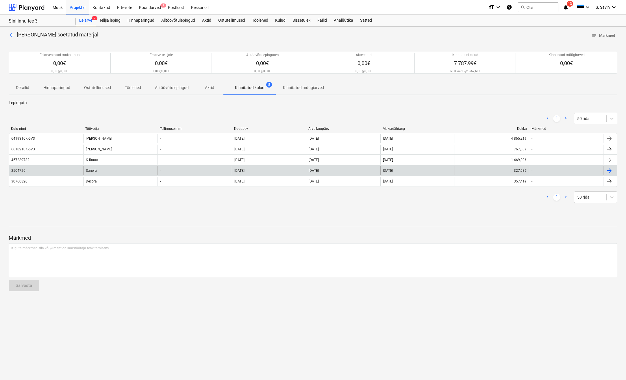
click at [39, 169] on div "2504726" at bounding box center [46, 170] width 74 height 9
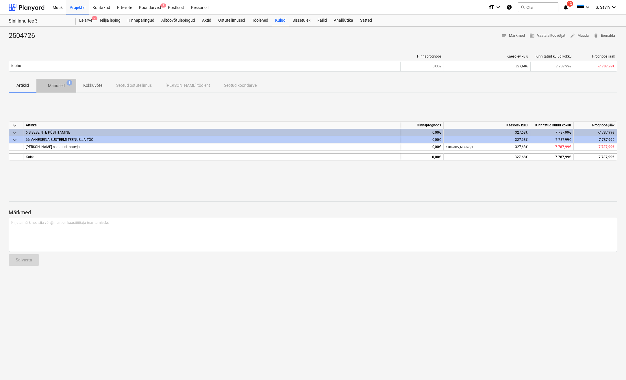
click at [48, 83] on p "Manused" at bounding box center [56, 86] width 17 height 6
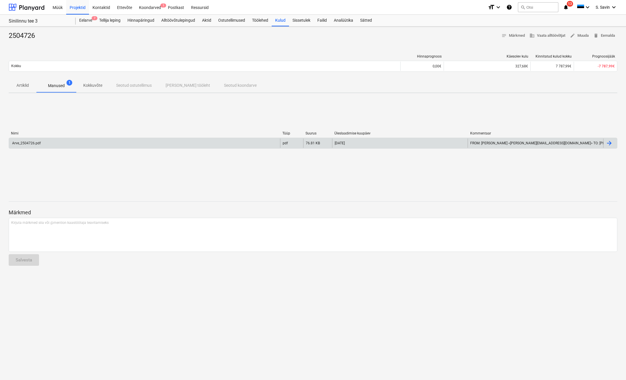
click at [85, 143] on div "Arve_2504726.pdf" at bounding box center [144, 142] width 271 height 9
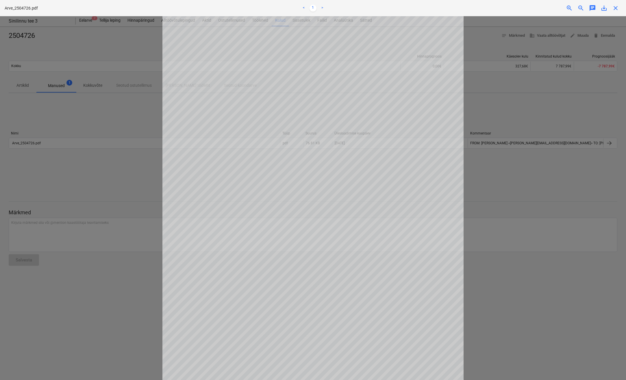
click at [604, 10] on span "save_alt" at bounding box center [604, 8] width 7 height 7
click at [620, 8] on div "close" at bounding box center [616, 8] width 12 height 7
click at [615, 7] on span "close" at bounding box center [615, 8] width 7 height 7
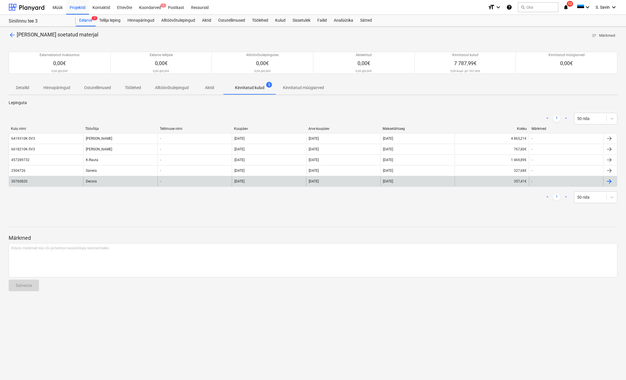
click at [32, 179] on div "30760820" at bounding box center [46, 181] width 74 height 9
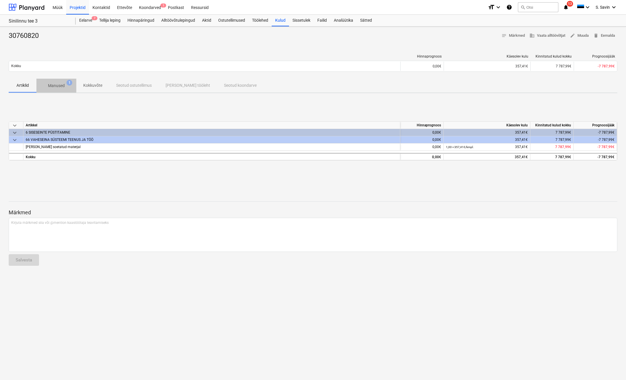
click at [54, 86] on p "Manused" at bounding box center [56, 86] width 17 height 6
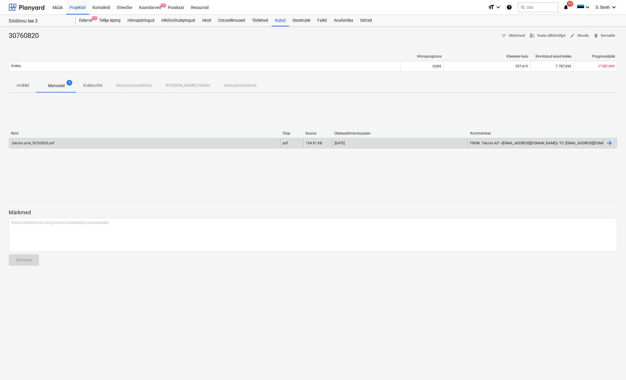
click at [55, 141] on div "Decora arve_30760820.pdf" at bounding box center [144, 142] width 271 height 9
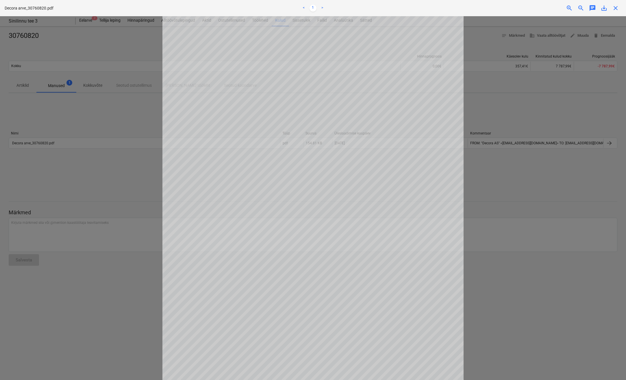
click at [606, 8] on span "save_alt" at bounding box center [604, 8] width 7 height 7
drag, startPoint x: 617, startPoint y: 10, endPoint x: 608, endPoint y: 12, distance: 9.0
click at [617, 10] on span "close" at bounding box center [615, 8] width 7 height 7
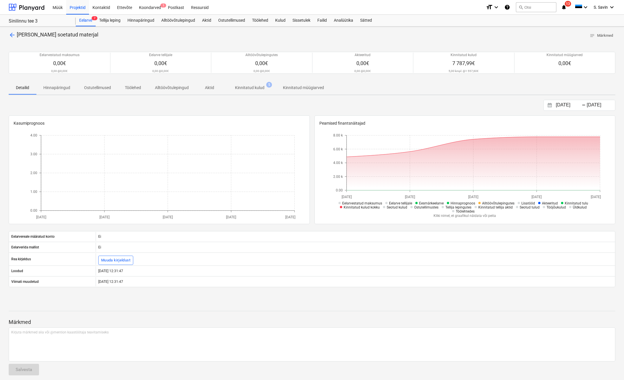
click at [12, 36] on span "arrow_back" at bounding box center [12, 35] width 7 height 7
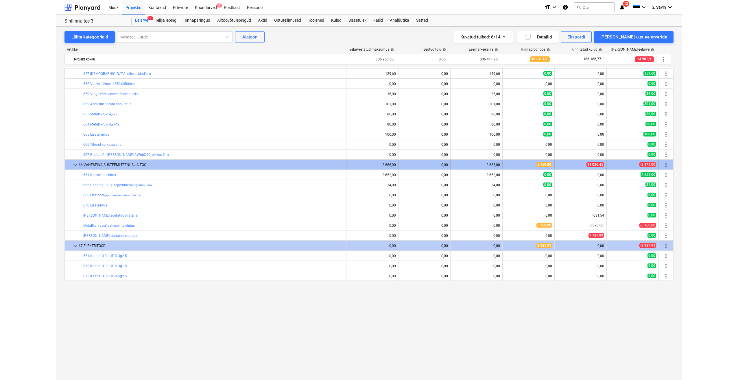
scroll to position [722, 0]
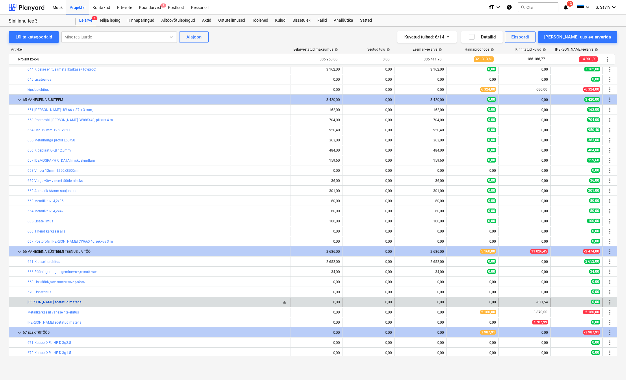
click at [75, 303] on link "Nesko Ehitusele soetatud materjal" at bounding box center [54, 302] width 55 height 4
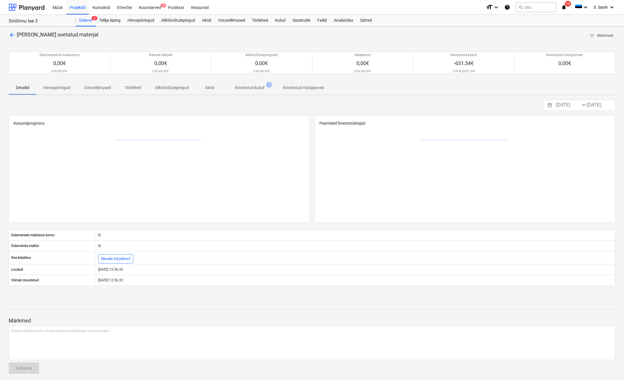
click at [252, 91] on p "Kinnitatud kulud" at bounding box center [249, 88] width 29 height 6
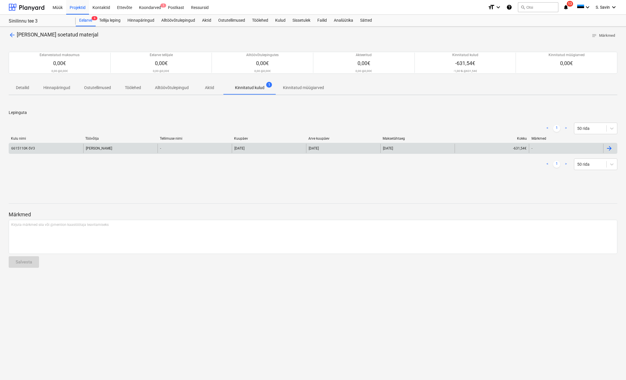
click at [221, 152] on div "-" at bounding box center [195, 148] width 74 height 9
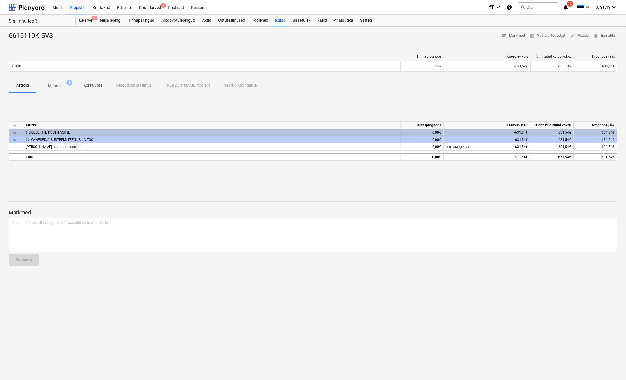
click at [65, 88] on span "Manused 1" at bounding box center [56, 86] width 26 height 6
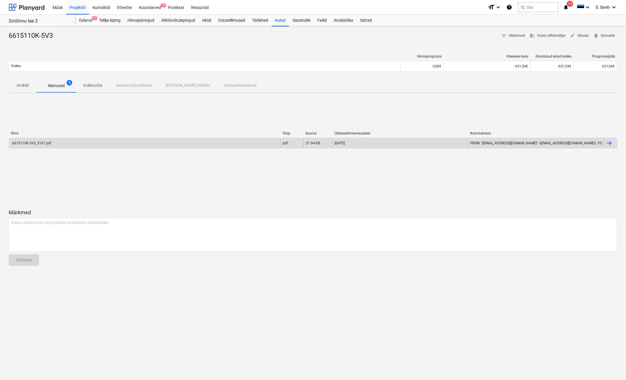
click at [56, 144] on div "6615110K-5V3_3107.pdf" at bounding box center [144, 142] width 271 height 9
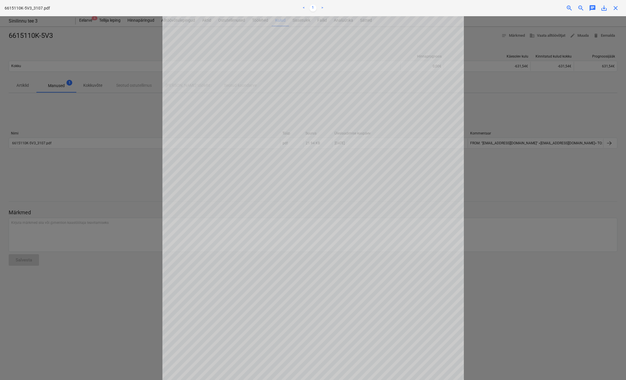
click at [604, 10] on span "save_alt" at bounding box center [604, 8] width 7 height 7
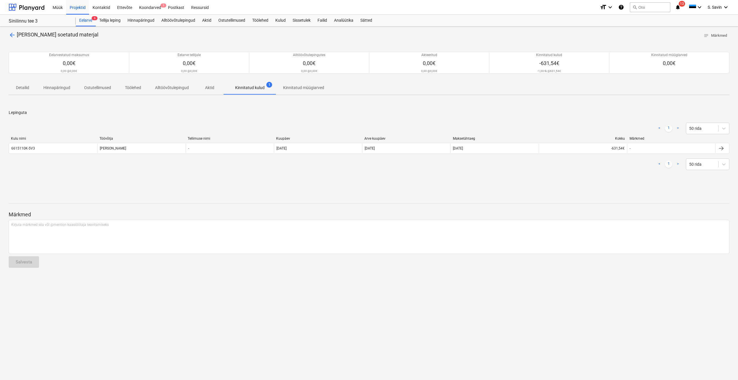
click at [11, 30] on div "arrow_back Nesko Ehitusele soetatud materjal notes Märkmed Eelarvestatud maksum…" at bounding box center [369, 203] width 738 height 353
click at [12, 35] on span "arrow_back" at bounding box center [12, 35] width 7 height 7
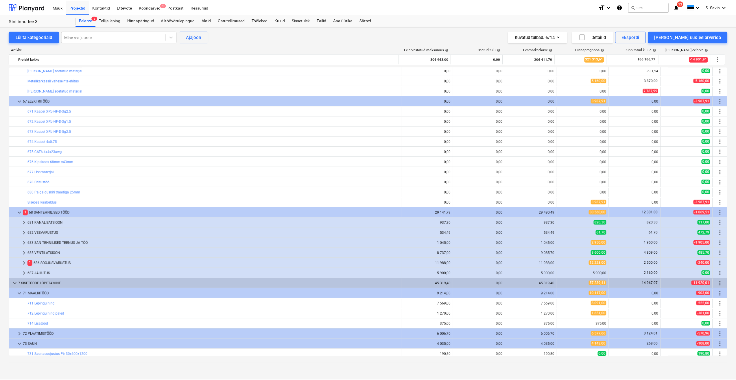
scroll to position [751, 0]
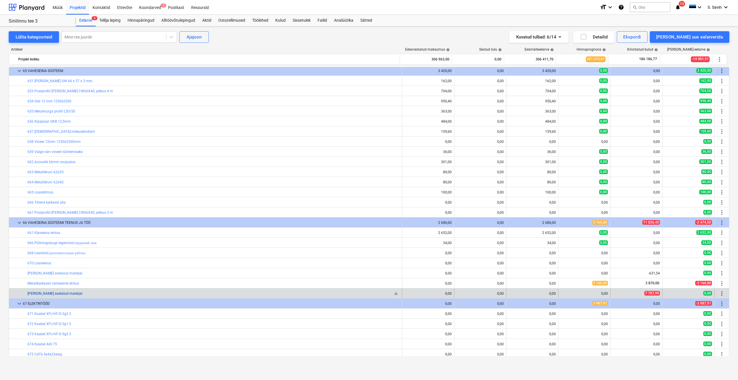
click at [53, 294] on link "Nesko Ehitusele soetatud materjal" at bounding box center [54, 293] width 55 height 4
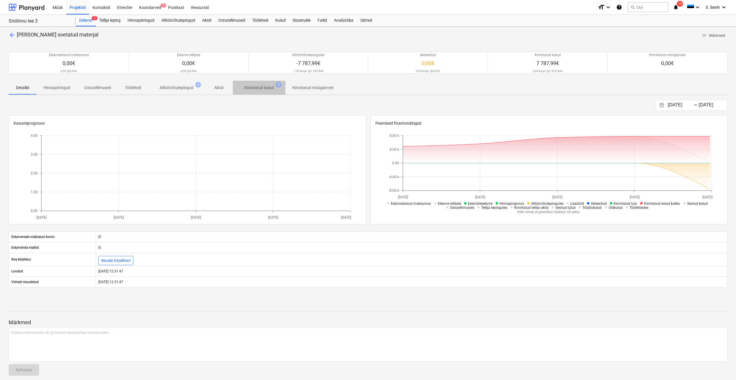
click at [255, 85] on p "Kinnitatud kulud" at bounding box center [258, 88] width 29 height 6
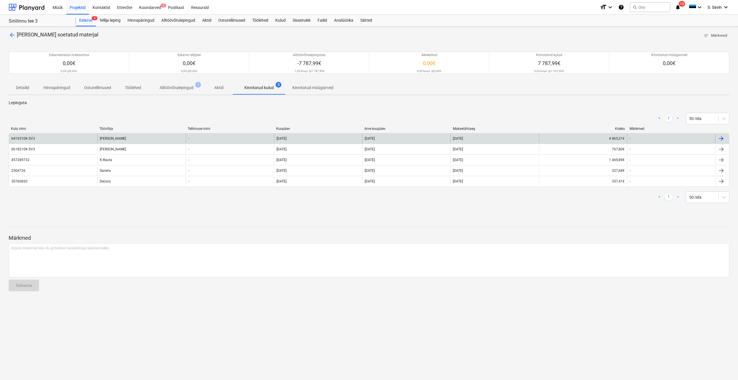
click at [147, 140] on div "Karl bilder" at bounding box center [141, 138] width 88 height 9
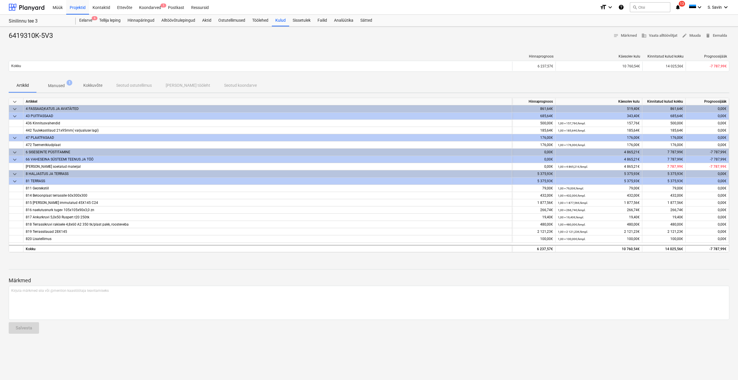
click at [57, 88] on p "Manused" at bounding box center [56, 86] width 17 height 6
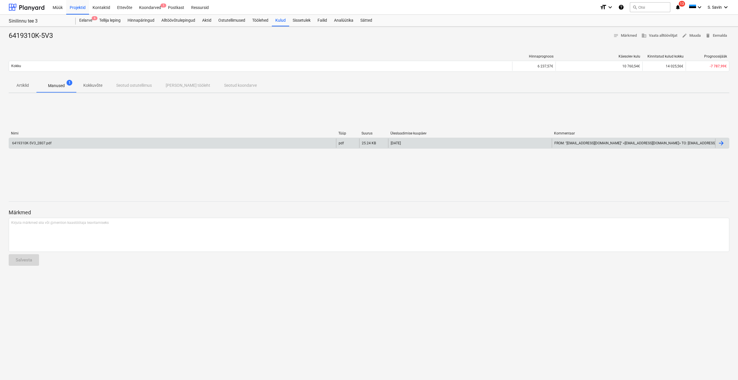
click at [59, 141] on div "6419310K-5V3_2807.pdf" at bounding box center [172, 142] width 327 height 9
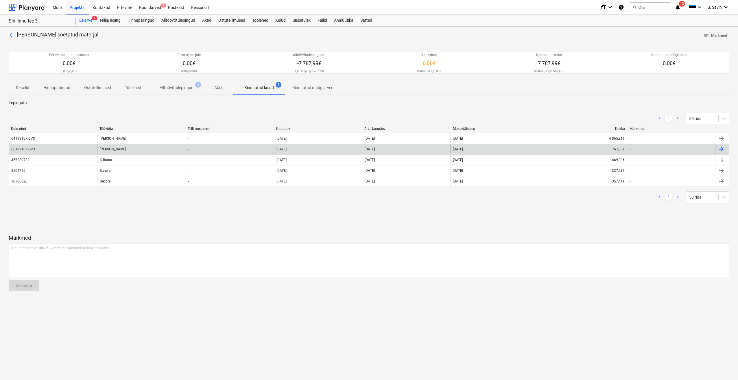
click at [117, 149] on div "Karl bilder" at bounding box center [141, 149] width 88 height 9
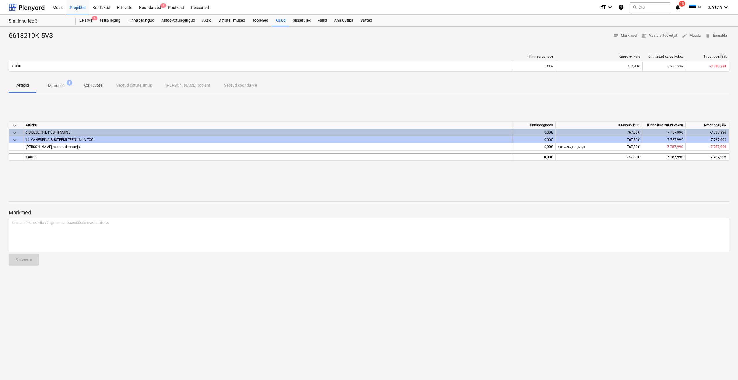
click at [61, 87] on p "Manused" at bounding box center [56, 86] width 17 height 6
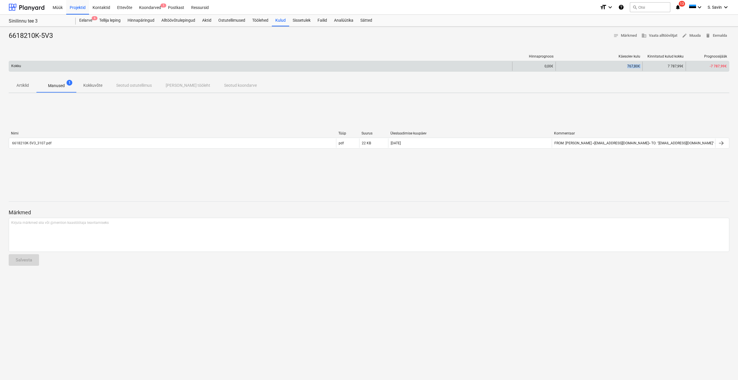
drag, startPoint x: 625, startPoint y: 66, endPoint x: 643, endPoint y: 68, distance: 17.5
click at [643, 68] on div "Kokku 0,00€ 767,80€ 7 787,99€ -7 787,99€" at bounding box center [369, 66] width 720 height 9
drag, startPoint x: 643, startPoint y: 68, endPoint x: 637, endPoint y: 67, distance: 5.9
copy div "767,80€"
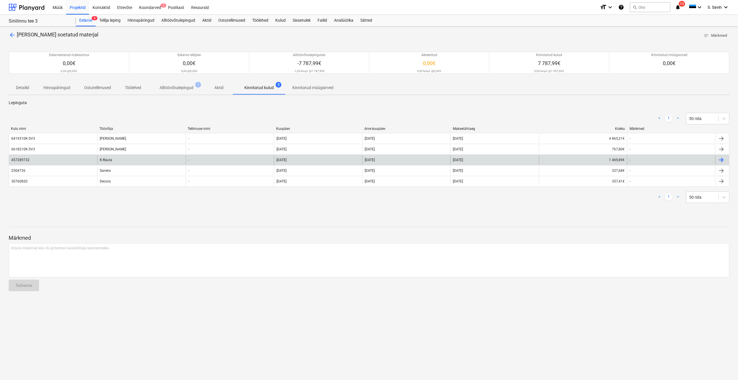
click at [59, 162] on div "457289732" at bounding box center [53, 159] width 88 height 9
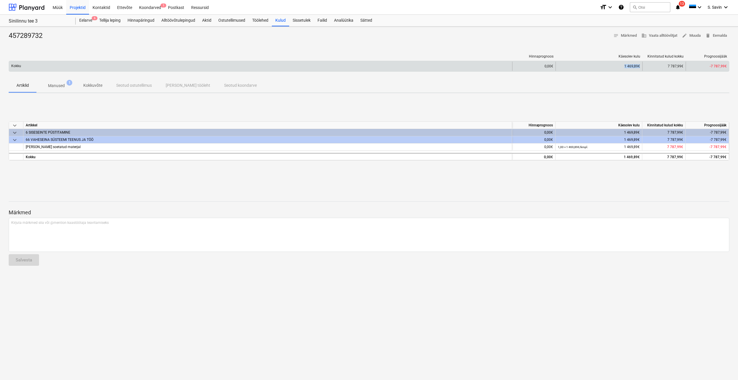
drag, startPoint x: 621, startPoint y: 66, endPoint x: 641, endPoint y: 69, distance: 19.9
click at [641, 69] on div "1 469,89€" at bounding box center [598, 66] width 87 height 9
drag, startPoint x: 641, startPoint y: 69, endPoint x: 636, endPoint y: 67, distance: 4.8
copy div "1 469,89€"
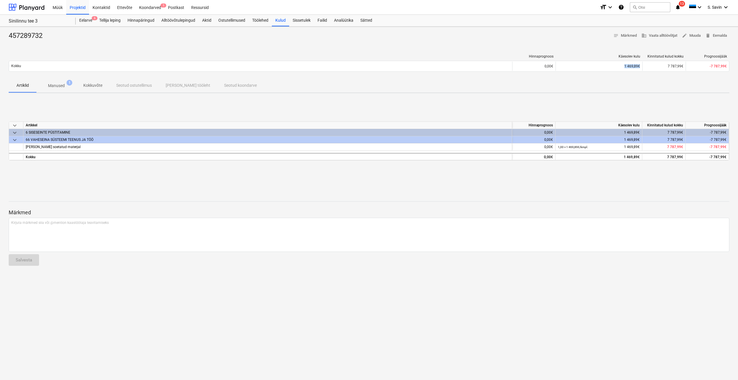
click at [54, 84] on p "Manused" at bounding box center [56, 86] width 17 height 6
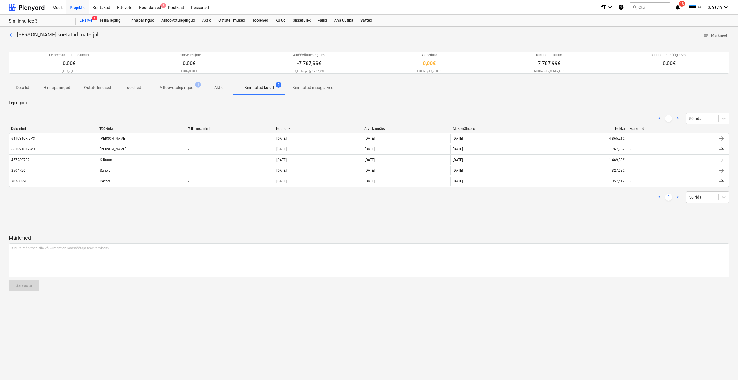
click at [179, 87] on p "Alltöövõtulepingud" at bounding box center [177, 88] width 34 height 6
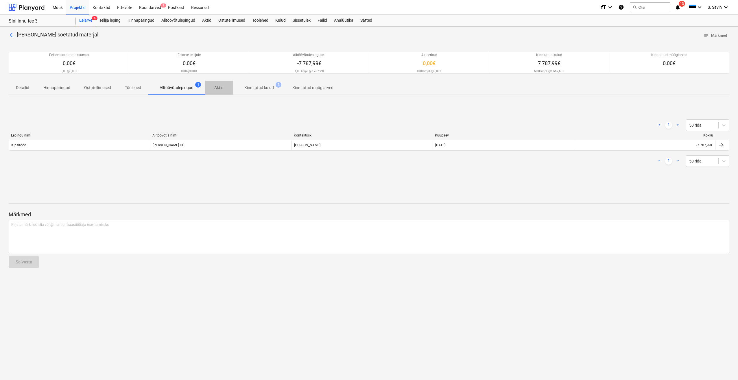
drag, startPoint x: 220, startPoint y: 89, endPoint x: 240, endPoint y: 89, distance: 19.7
click at [220, 89] on p "Aktid" at bounding box center [219, 88] width 14 height 6
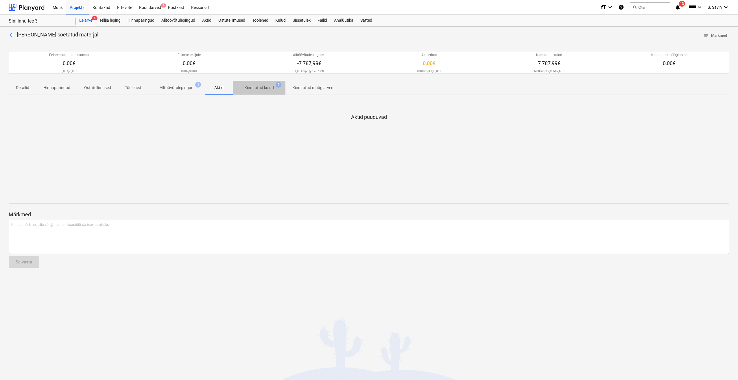
click at [264, 88] on p "Kinnitatud kulud" at bounding box center [258, 88] width 29 height 6
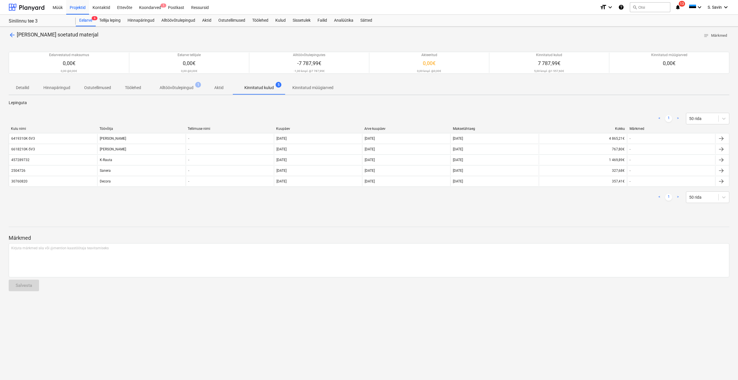
click at [174, 87] on p "Alltöövõtulepingud" at bounding box center [177, 88] width 34 height 6
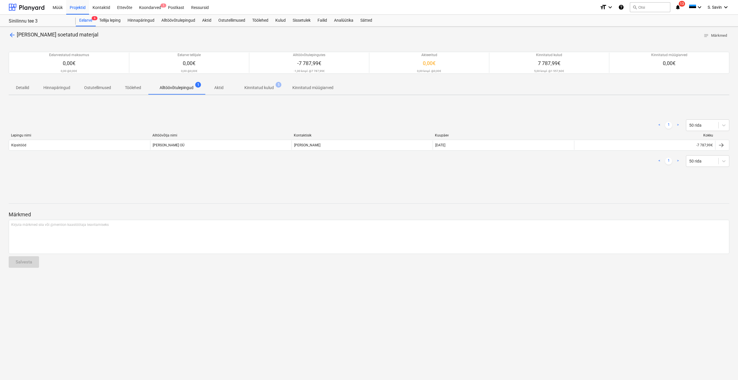
click at [247, 88] on p "Kinnitatud kulud" at bounding box center [258, 88] width 29 height 6
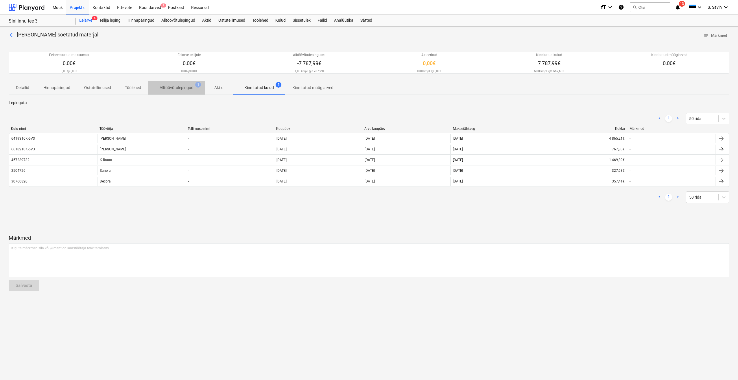
click at [191, 87] on p "Alltöövõtulepingud" at bounding box center [177, 88] width 34 height 6
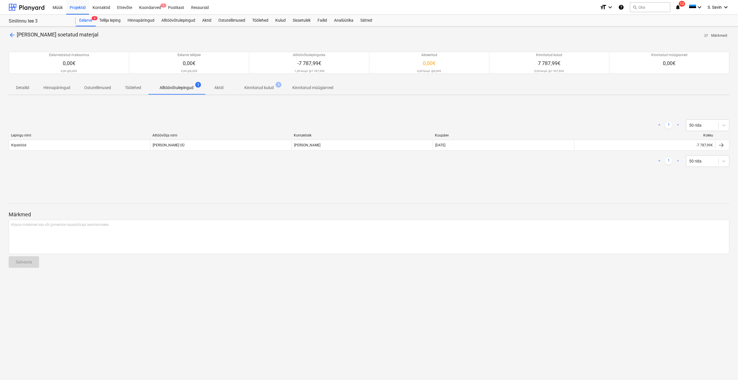
click at [245, 88] on p "Kinnitatud kulud" at bounding box center [258, 88] width 29 height 6
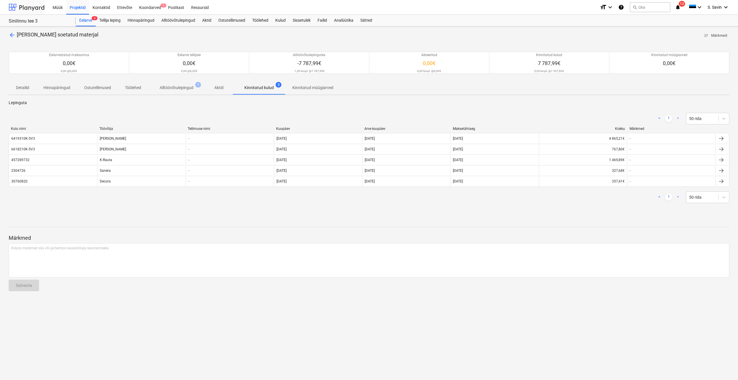
click at [34, 8] on div at bounding box center [27, 7] width 36 height 14
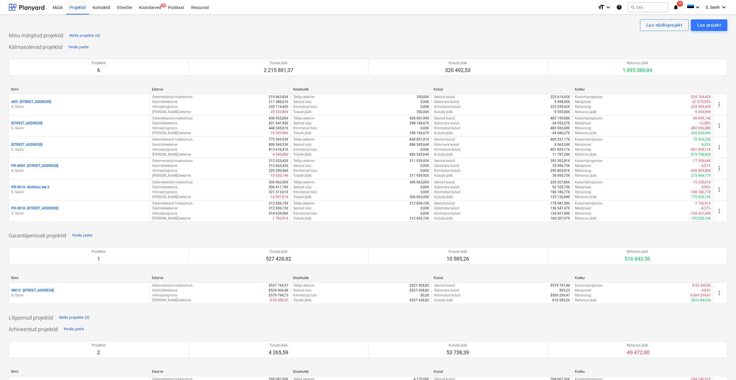
click at [679, 8] on span "notifications 13" at bounding box center [676, 7] width 7 height 7
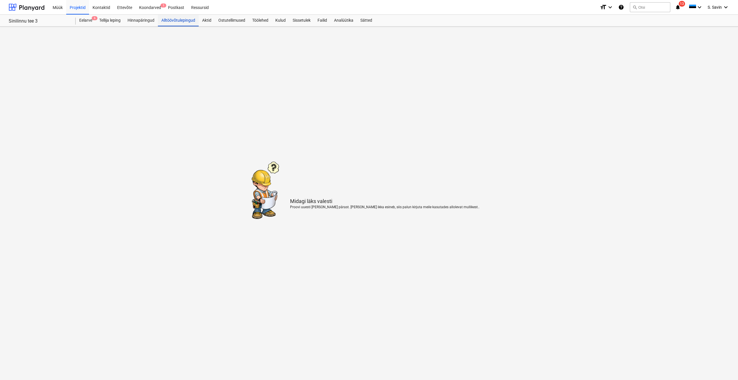
click at [168, 19] on div "Alltöövõtulepingud" at bounding box center [178, 21] width 41 height 12
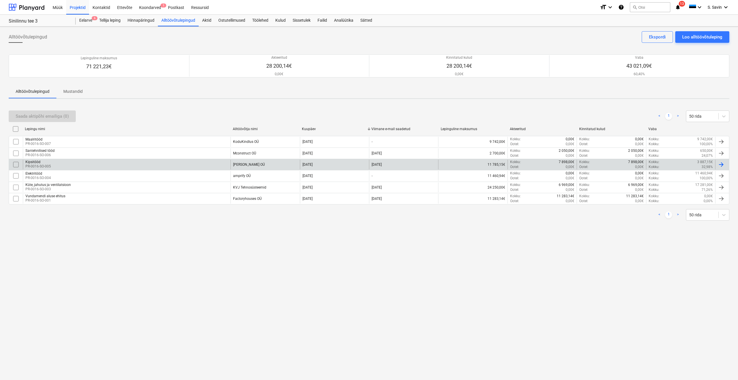
click at [107, 169] on div "Kipsitööd PR-0016-SO-005" at bounding box center [127, 165] width 208 height 10
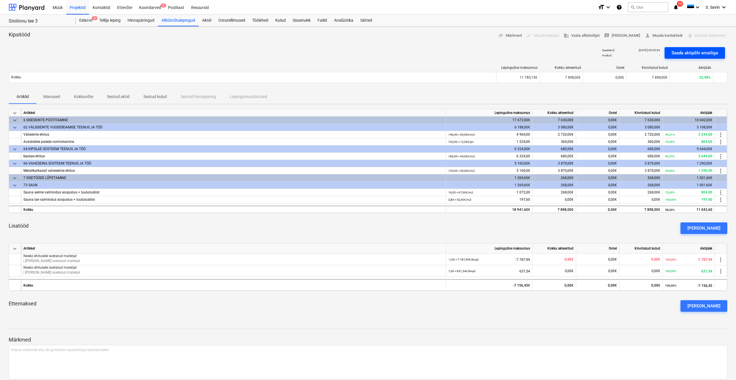
click at [687, 51] on div "Saada aktipõhi emailiga" at bounding box center [694, 53] width 47 height 8
